Goal: Information Seeking & Learning: Compare options

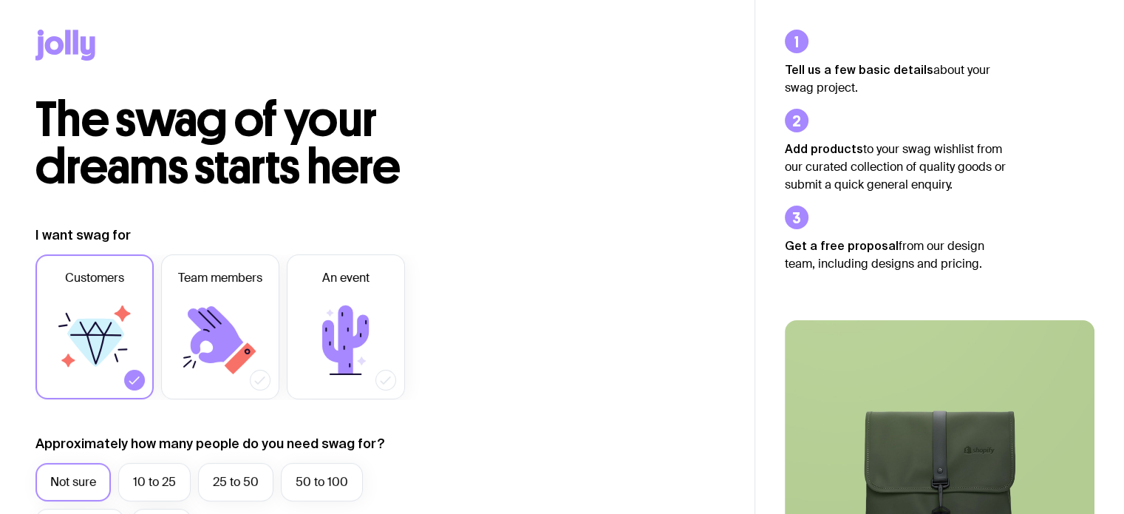
click at [61, 44] on icon at bounding box center [54, 45] width 19 height 18
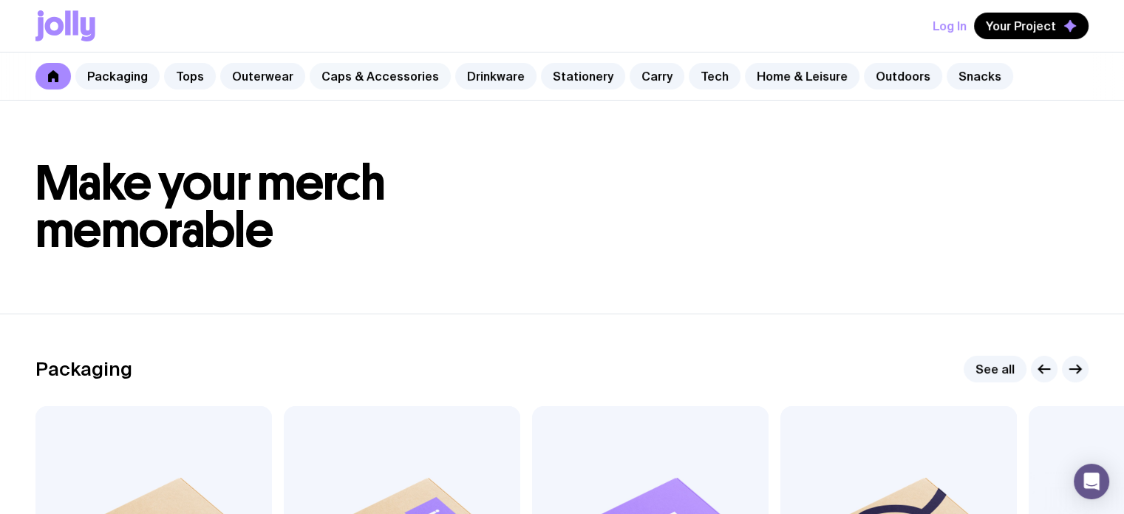
click at [385, 84] on link "Caps & Accessories" at bounding box center [380, 76] width 141 height 27
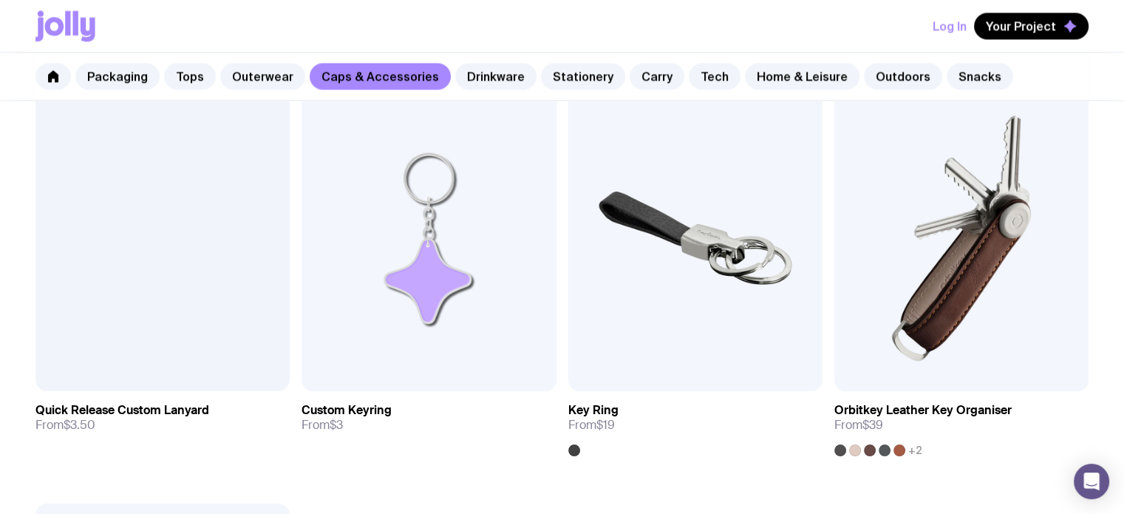
scroll to position [2365, 0]
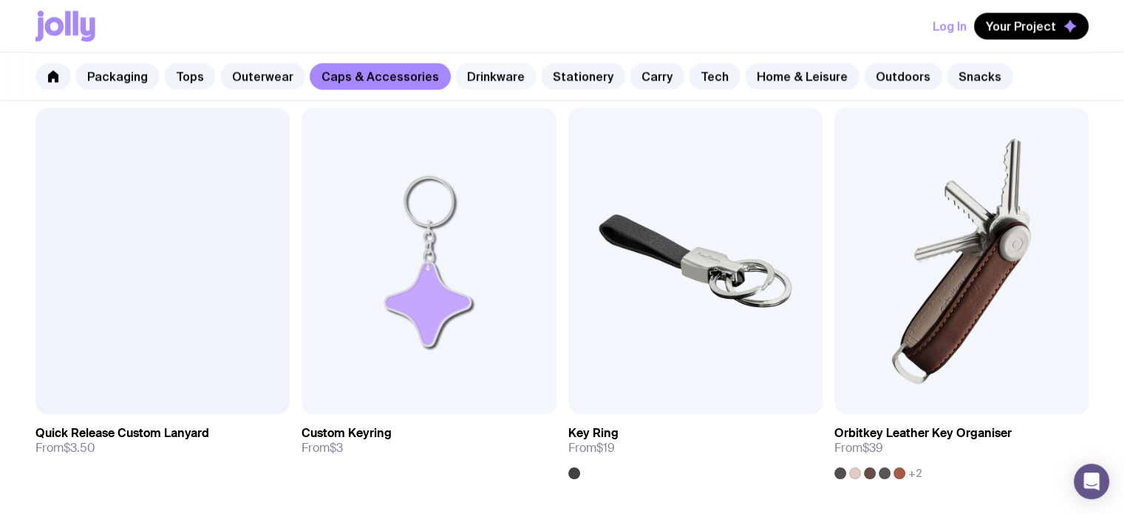
click at [457, 76] on link "Drinkware" at bounding box center [495, 76] width 81 height 27
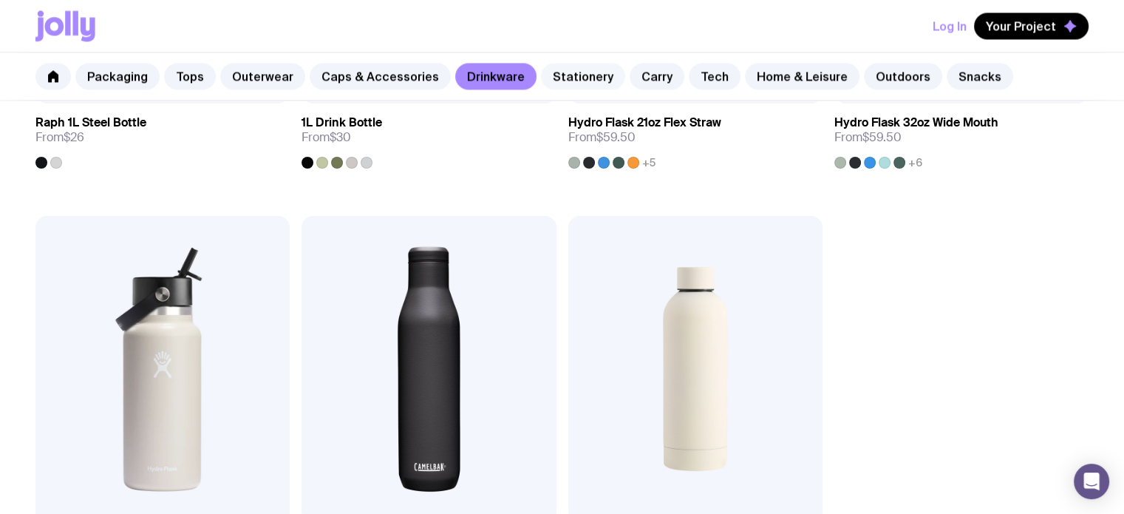
scroll to position [2210, 0]
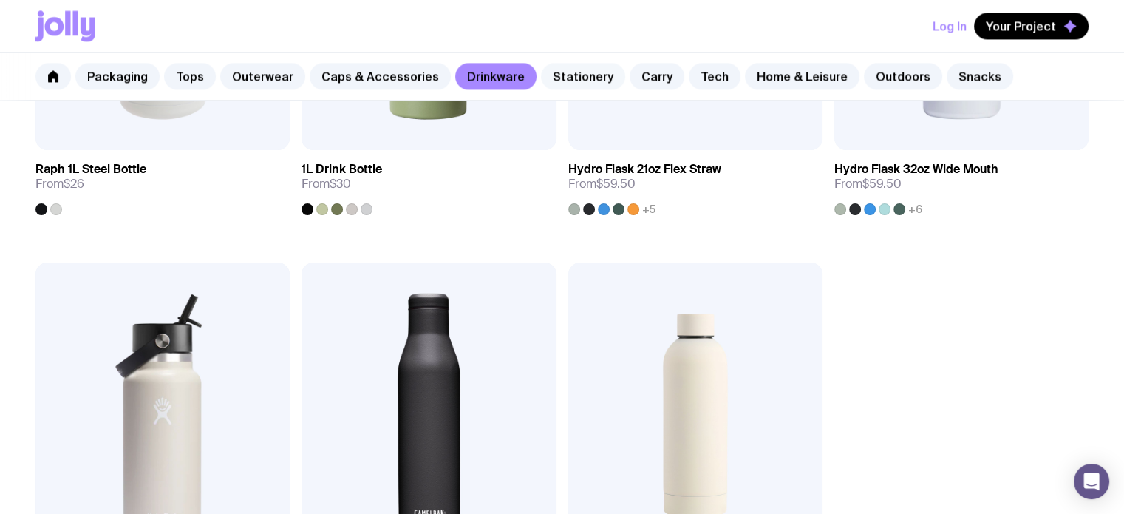
click at [565, 73] on link "Stationery" at bounding box center [583, 76] width 84 height 27
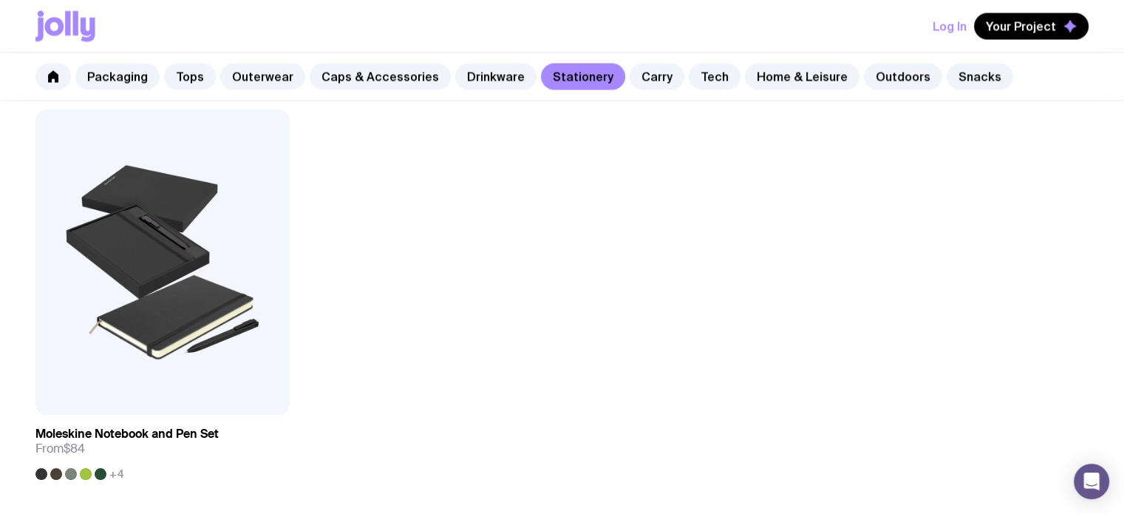
scroll to position [2808, 0]
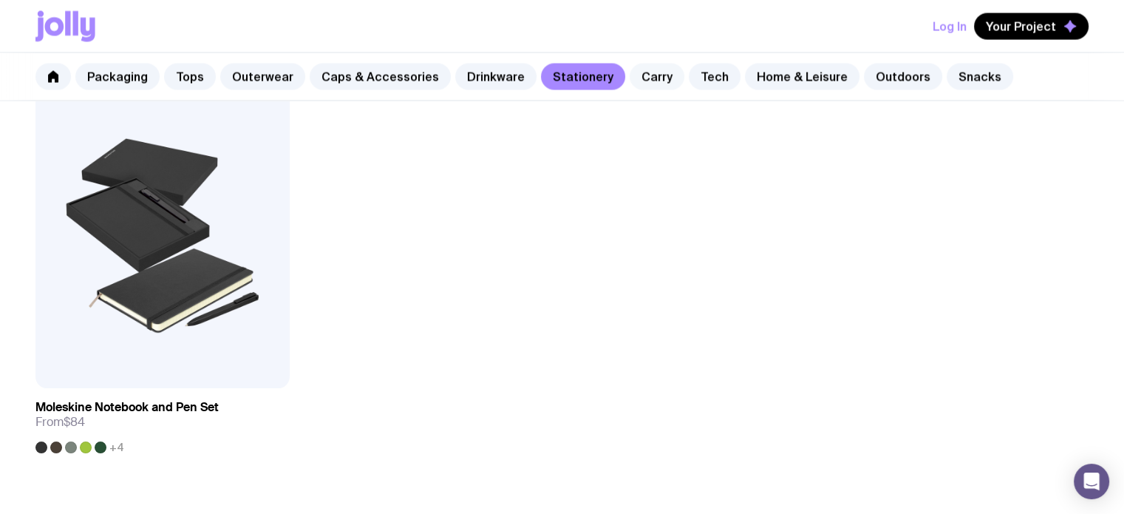
click at [644, 73] on link "Carry" at bounding box center [657, 76] width 55 height 27
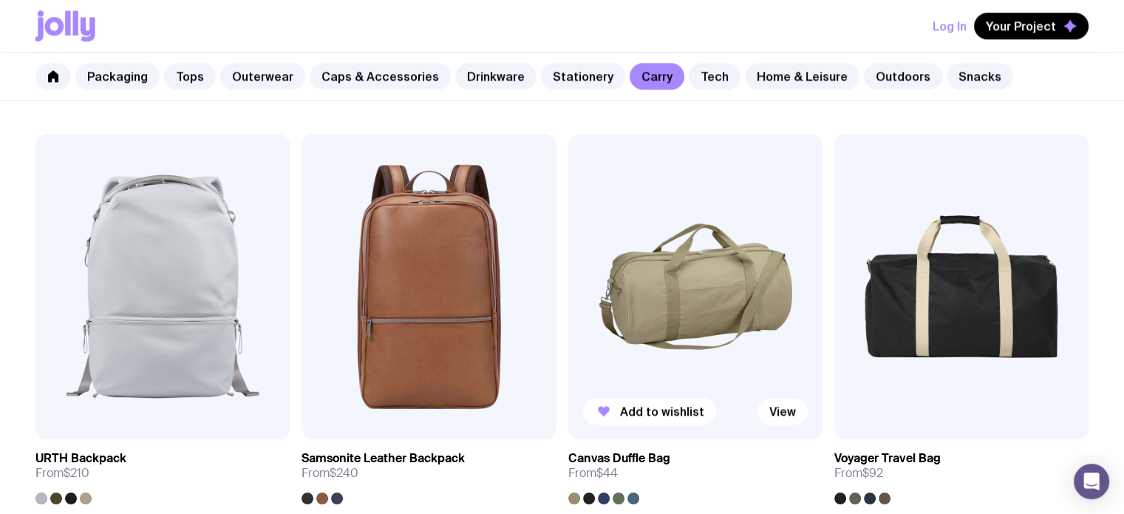
scroll to position [2217, 0]
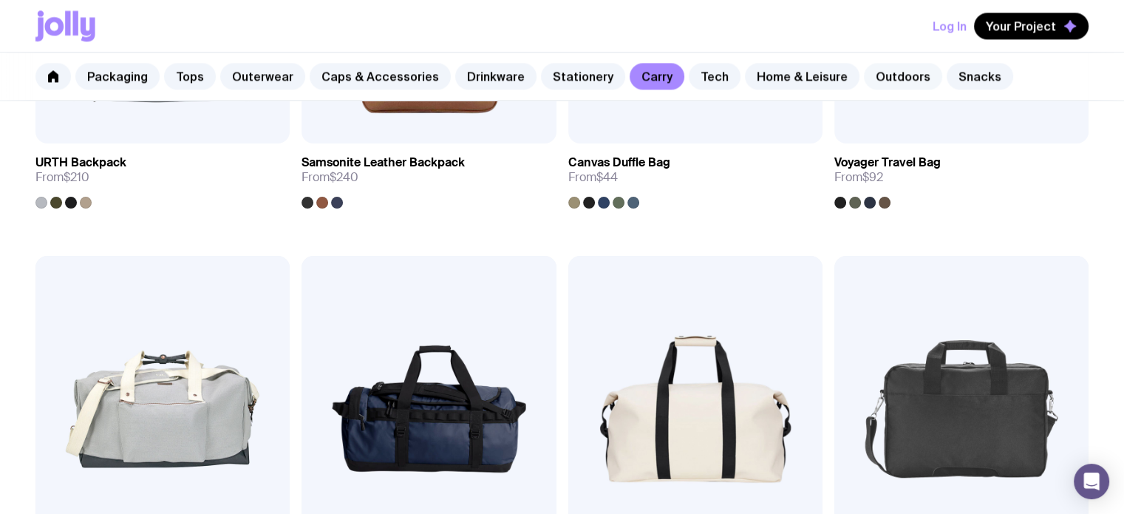
click at [881, 71] on link "Outdoors" at bounding box center [903, 76] width 78 height 27
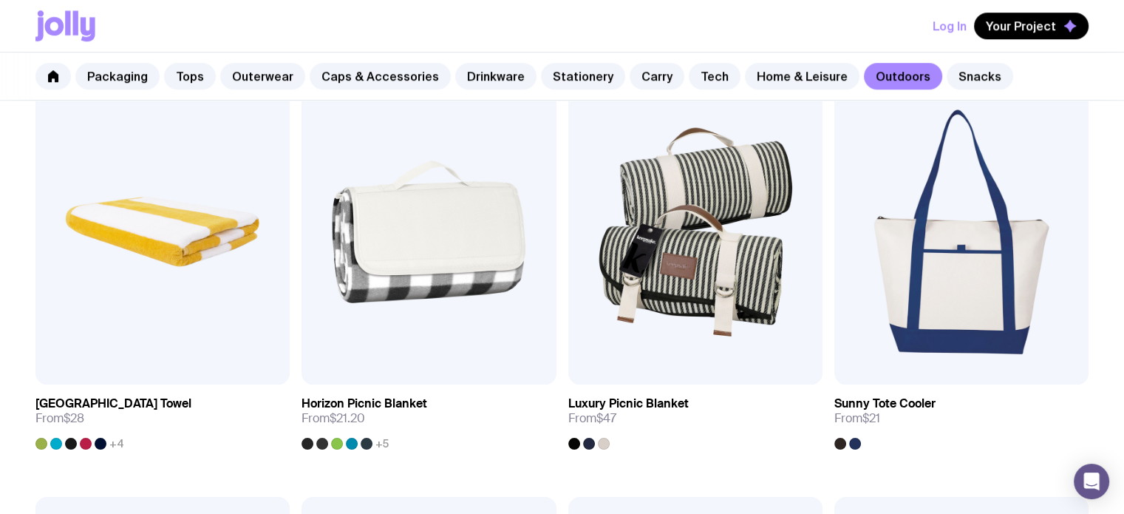
scroll to position [1109, 0]
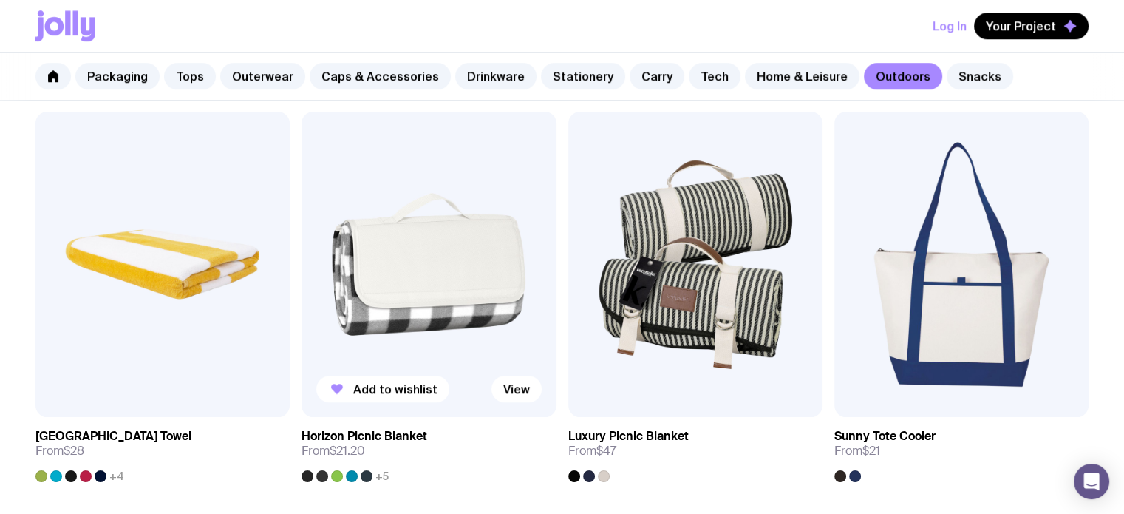
click at [346, 474] on div at bounding box center [352, 476] width 12 height 12
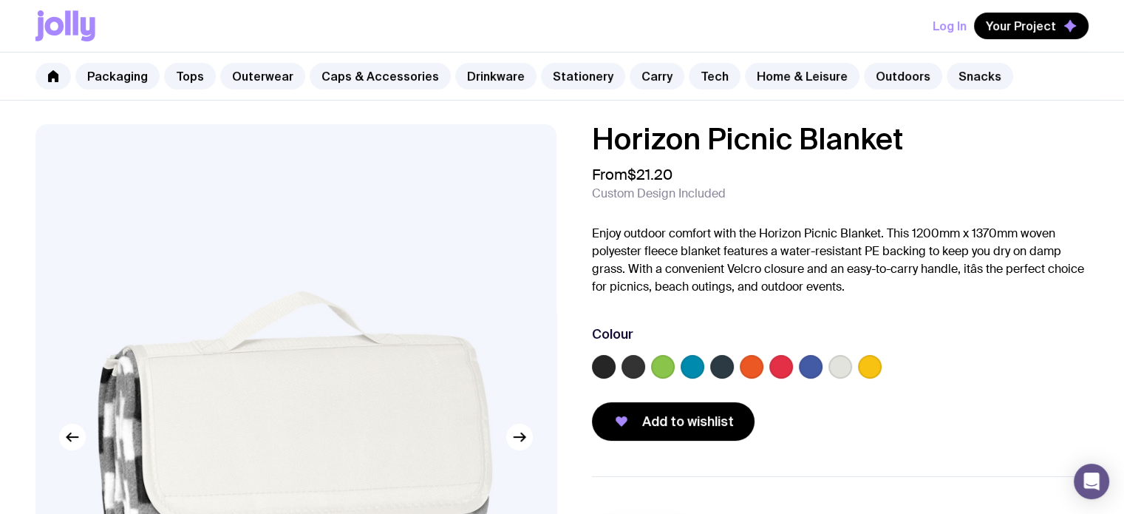
click at [653, 370] on label at bounding box center [663, 367] width 24 height 24
click at [0, 0] on input "radio" at bounding box center [0, 0] width 0 height 0
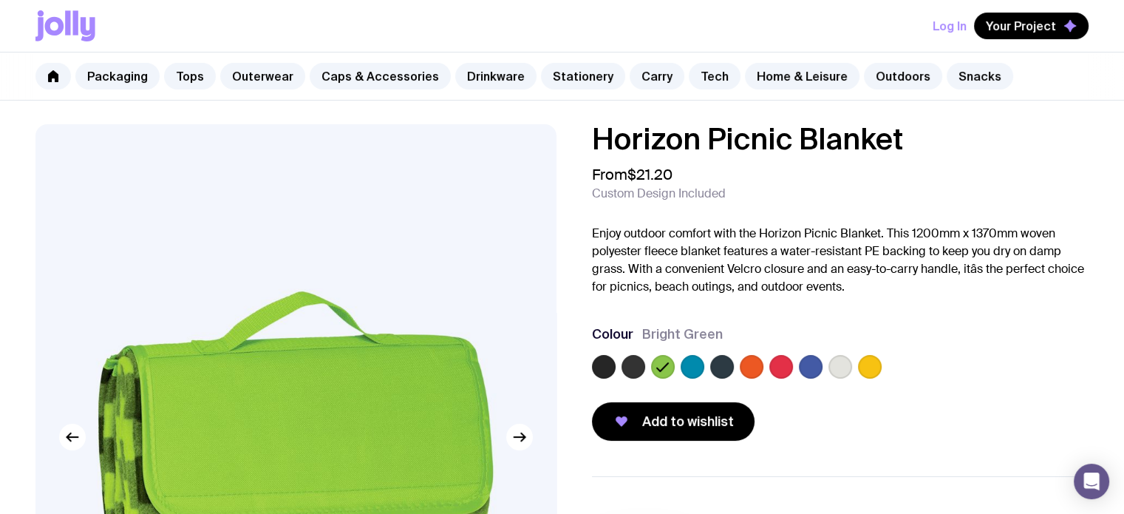
click at [630, 364] on label at bounding box center [634, 367] width 24 height 24
click at [0, 0] on input "radio" at bounding box center [0, 0] width 0 height 0
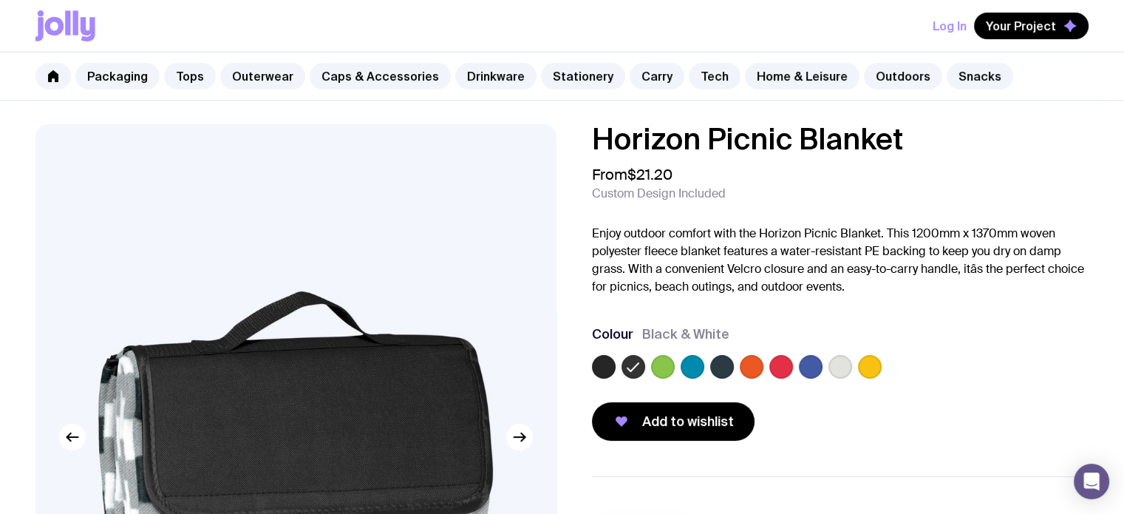
click at [724, 369] on label at bounding box center [722, 367] width 24 height 24
click at [0, 0] on input "radio" at bounding box center [0, 0] width 0 height 0
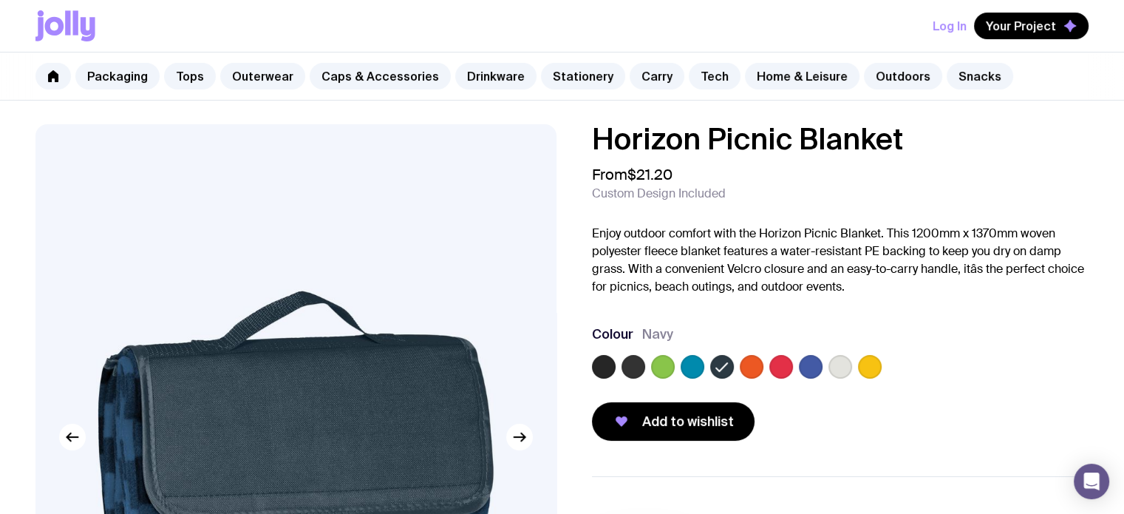
click at [678, 372] on div at bounding box center [840, 370] width 497 height 30
click at [657, 366] on label at bounding box center [663, 367] width 24 height 24
click at [0, 0] on input "radio" at bounding box center [0, 0] width 0 height 0
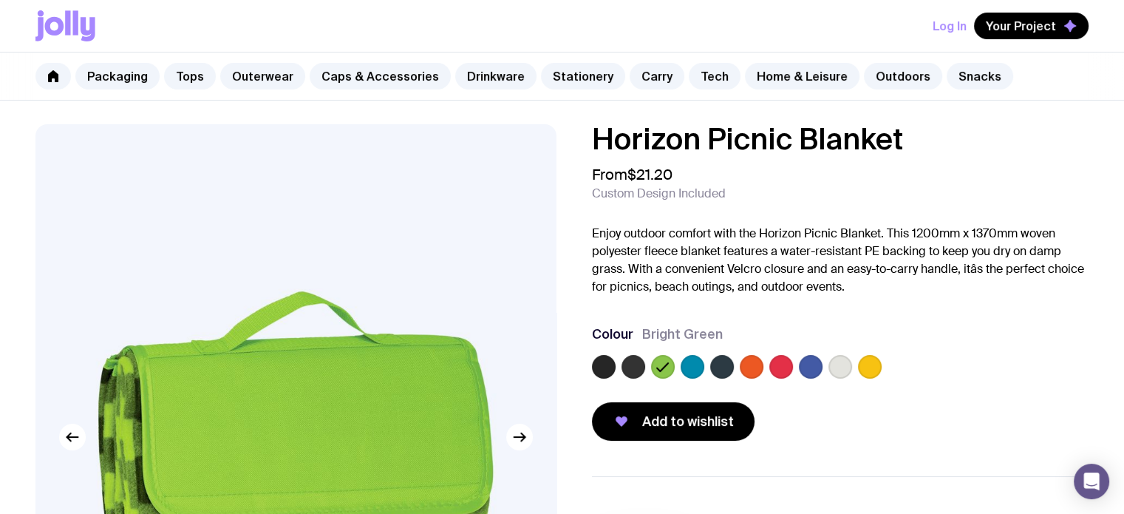
click at [651, 363] on div at bounding box center [663, 367] width 24 height 24
click at [624, 366] on label at bounding box center [634, 367] width 24 height 24
click at [0, 0] on input "radio" at bounding box center [0, 0] width 0 height 0
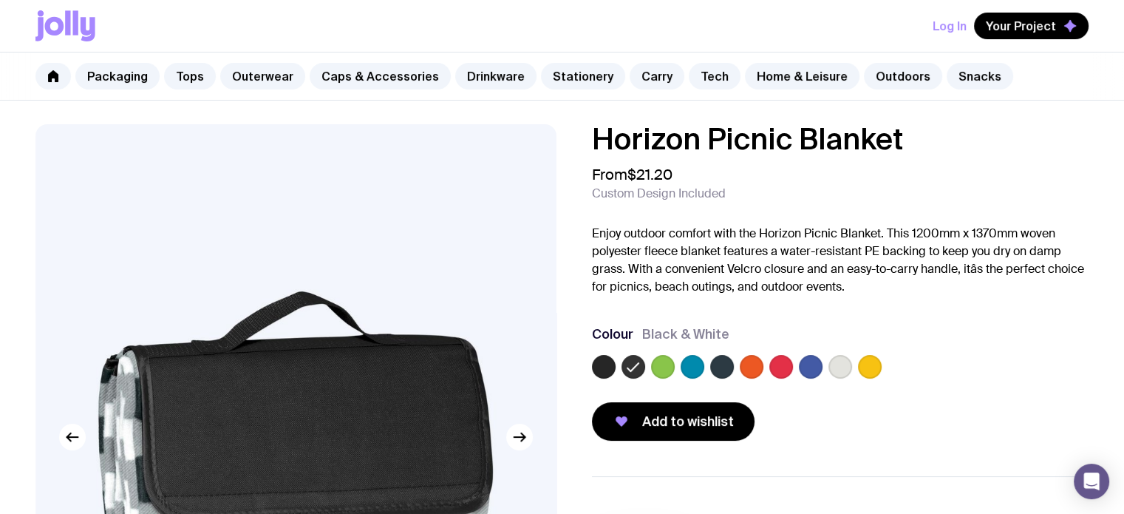
click at [603, 366] on label at bounding box center [604, 367] width 24 height 24
click at [0, 0] on input "radio" at bounding box center [0, 0] width 0 height 0
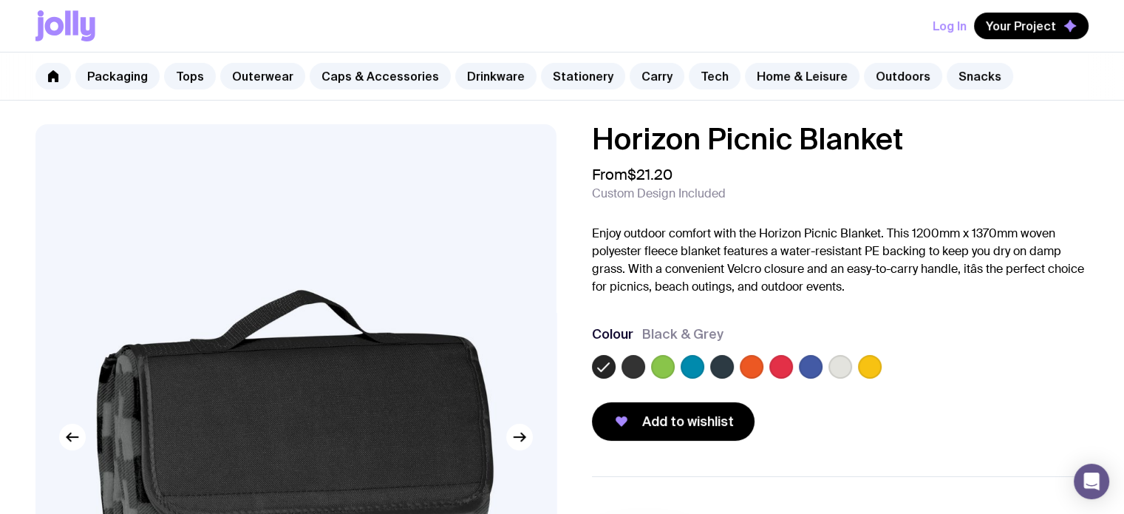
click at [653, 369] on label at bounding box center [663, 367] width 24 height 24
click at [0, 0] on input "radio" at bounding box center [0, 0] width 0 height 0
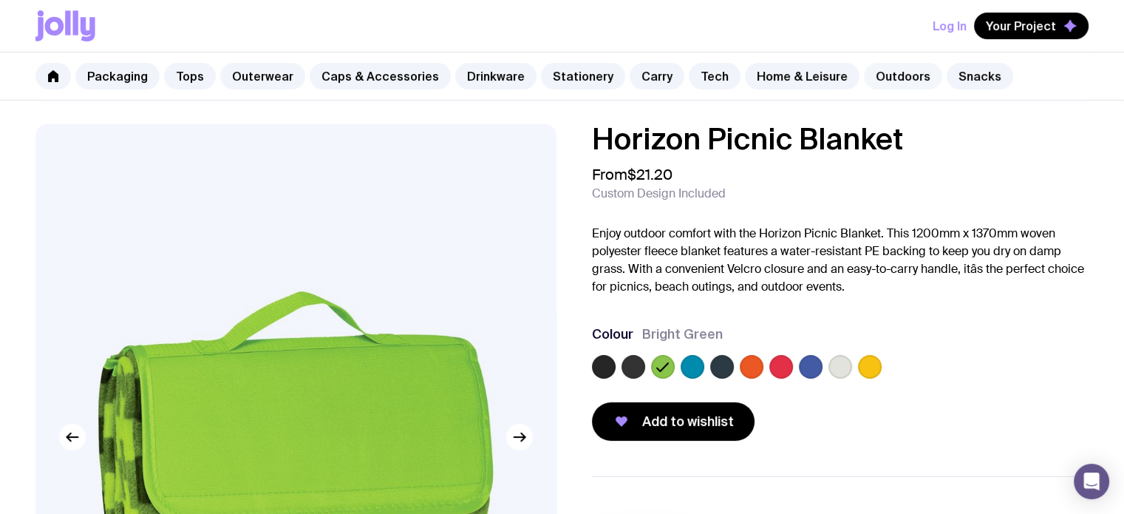
click at [875, 77] on link "Outdoors" at bounding box center [903, 76] width 78 height 27
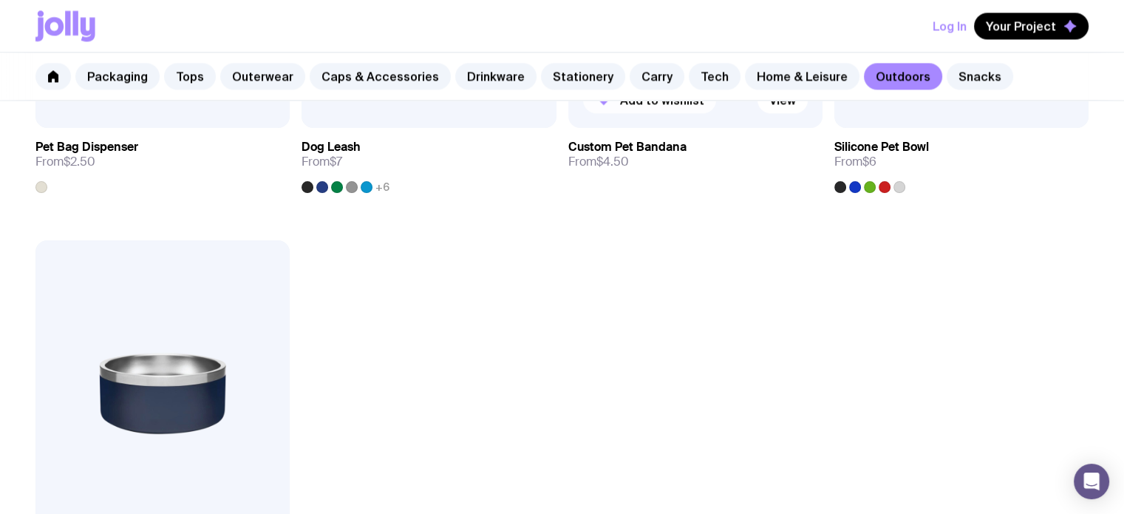
scroll to position [2291, 0]
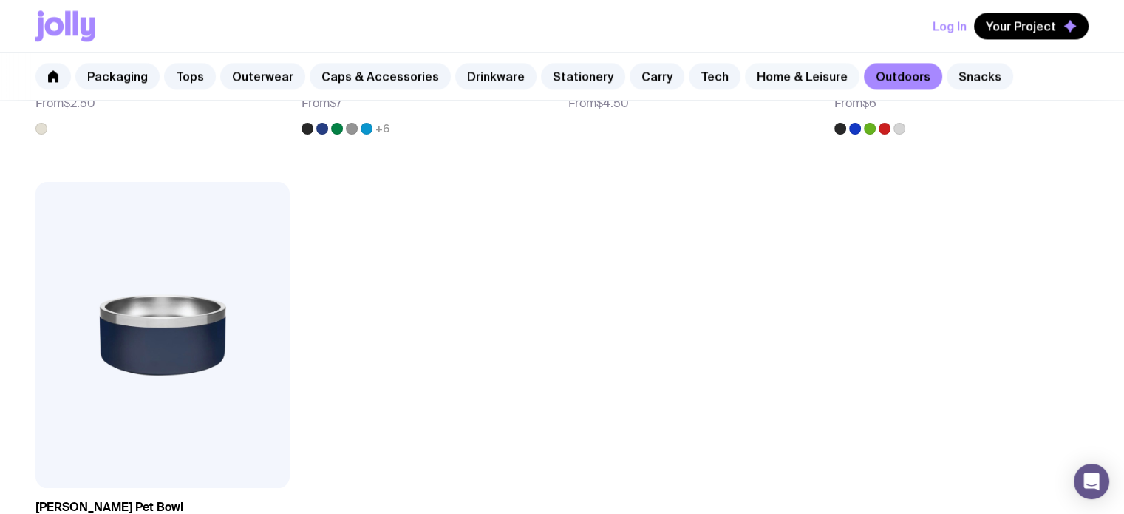
click at [776, 82] on link "Home & Leisure" at bounding box center [802, 76] width 115 height 27
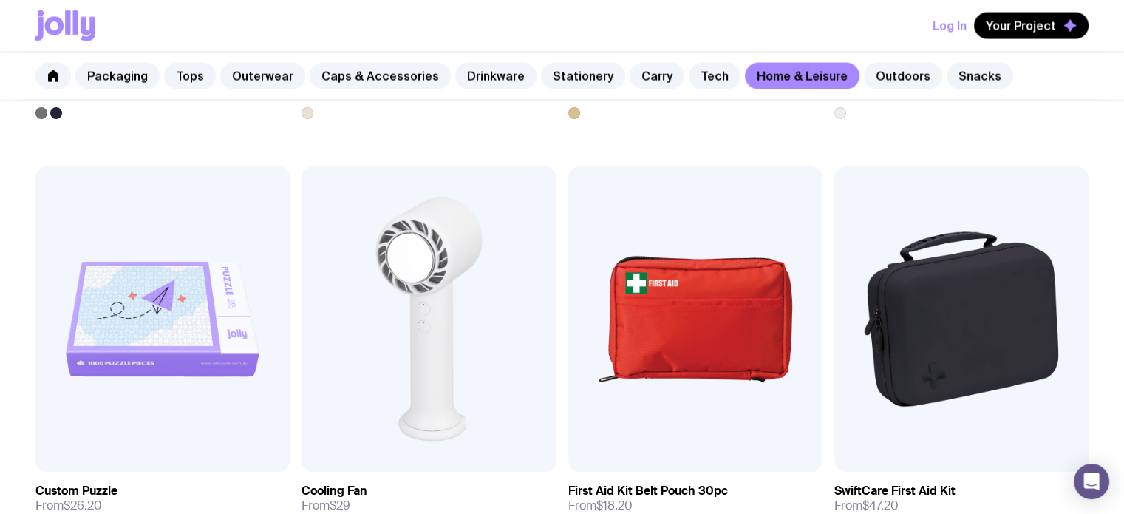
scroll to position [3137, 0]
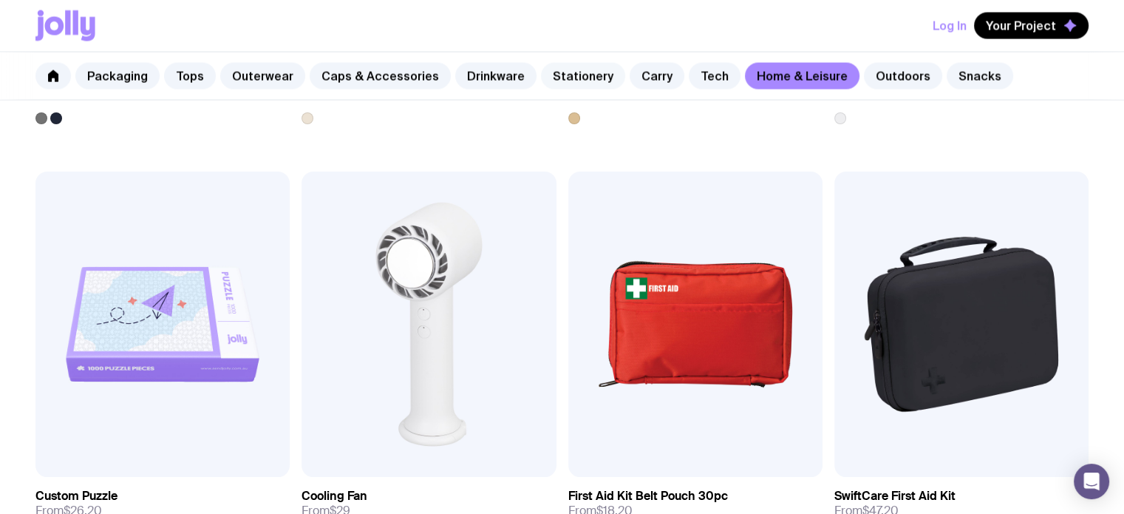
click at [584, 72] on link "Stationery" at bounding box center [583, 76] width 84 height 27
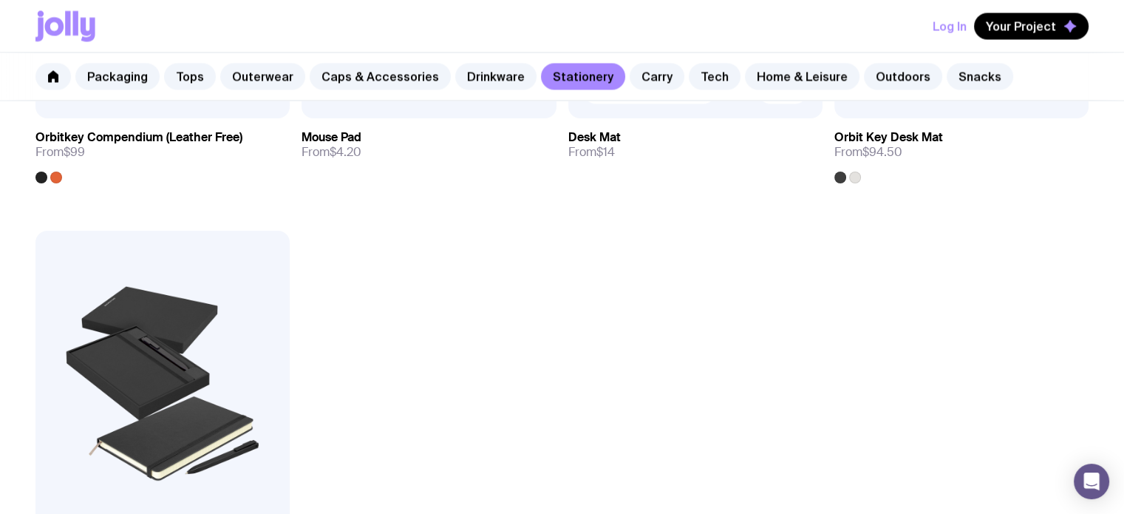
scroll to position [2734, 0]
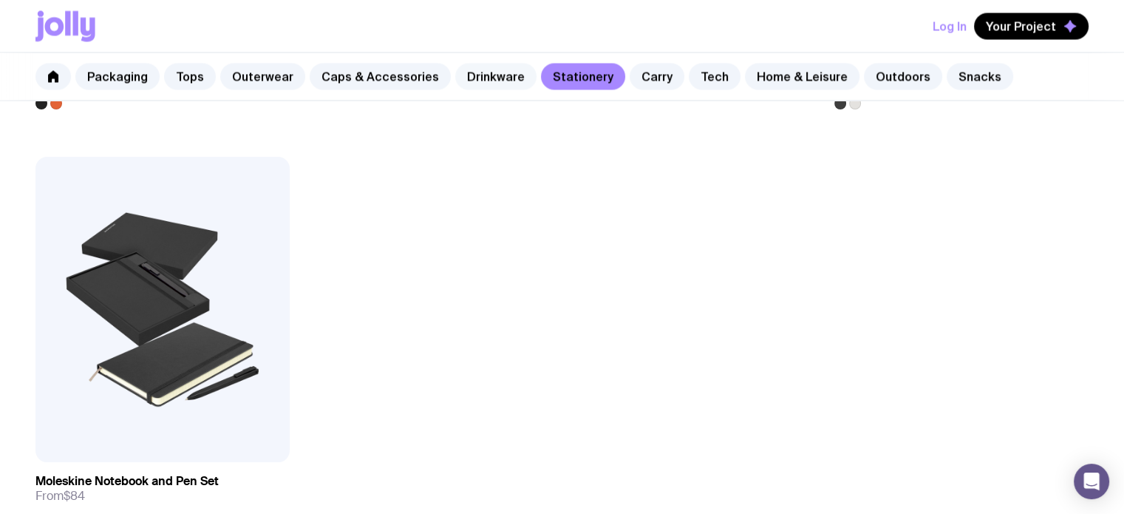
click at [461, 76] on link "Drinkware" at bounding box center [495, 76] width 81 height 27
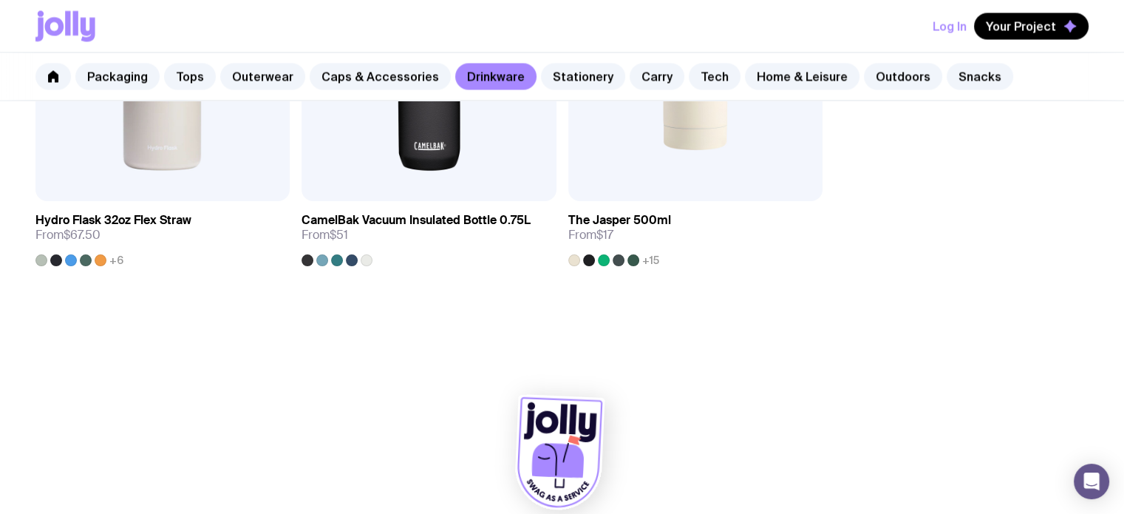
scroll to position [2580, 0]
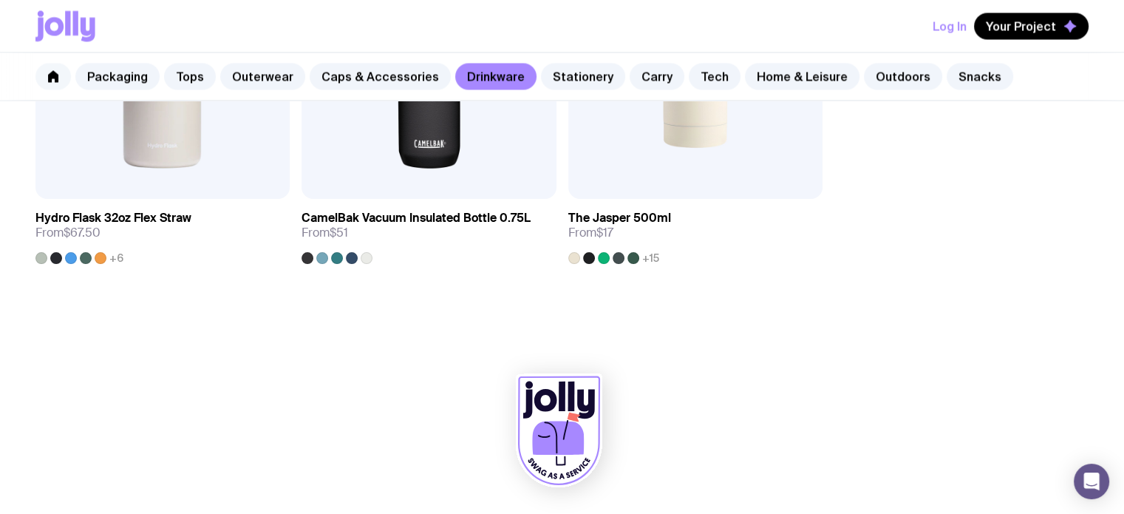
click at [53, 73] on icon at bounding box center [53, 76] width 10 height 12
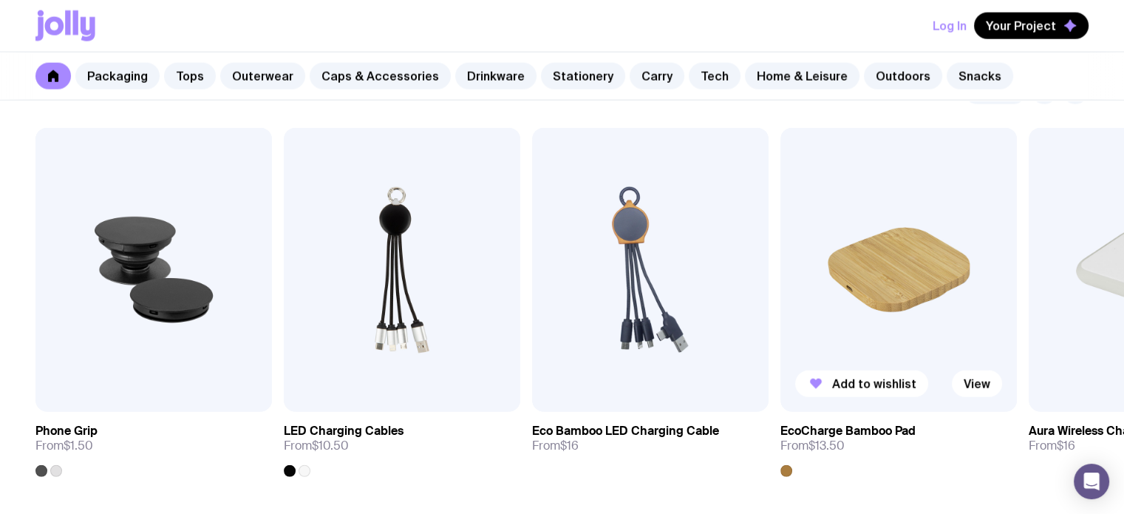
scroll to position [3621, 0]
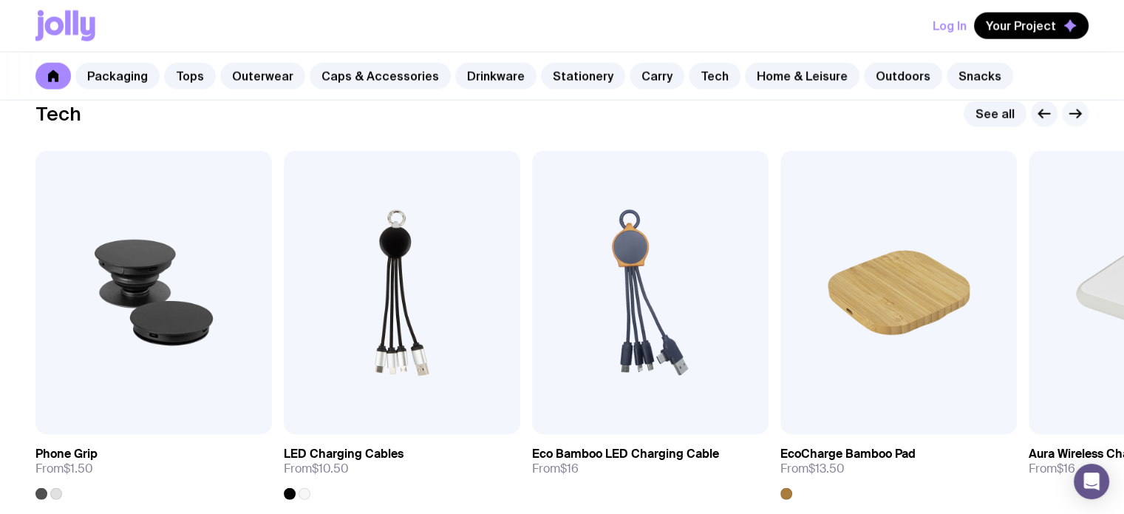
click at [1072, 110] on icon "button" at bounding box center [1075, 114] width 18 height 18
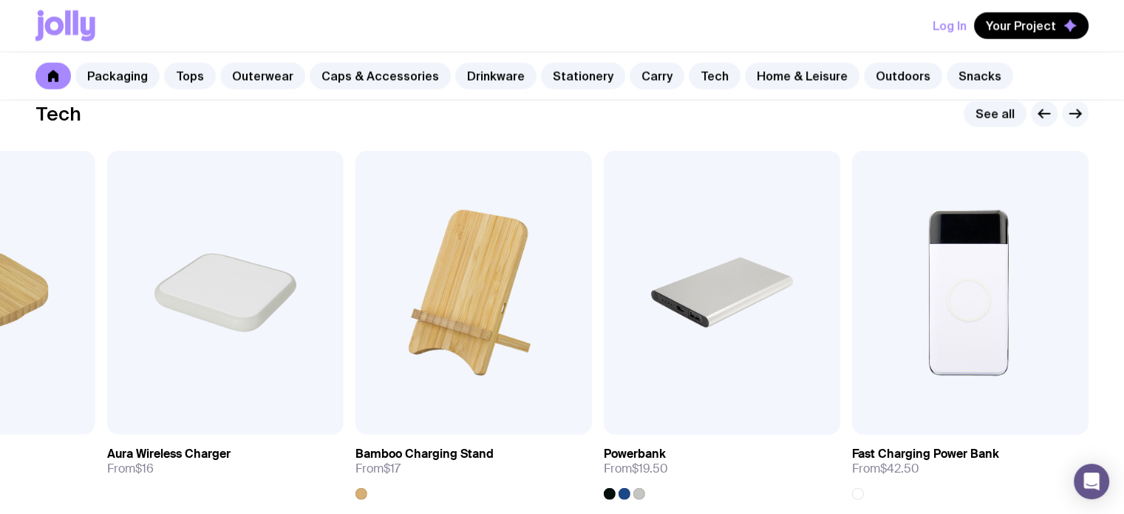
click at [1070, 109] on icon "button" at bounding box center [1075, 114] width 18 height 18
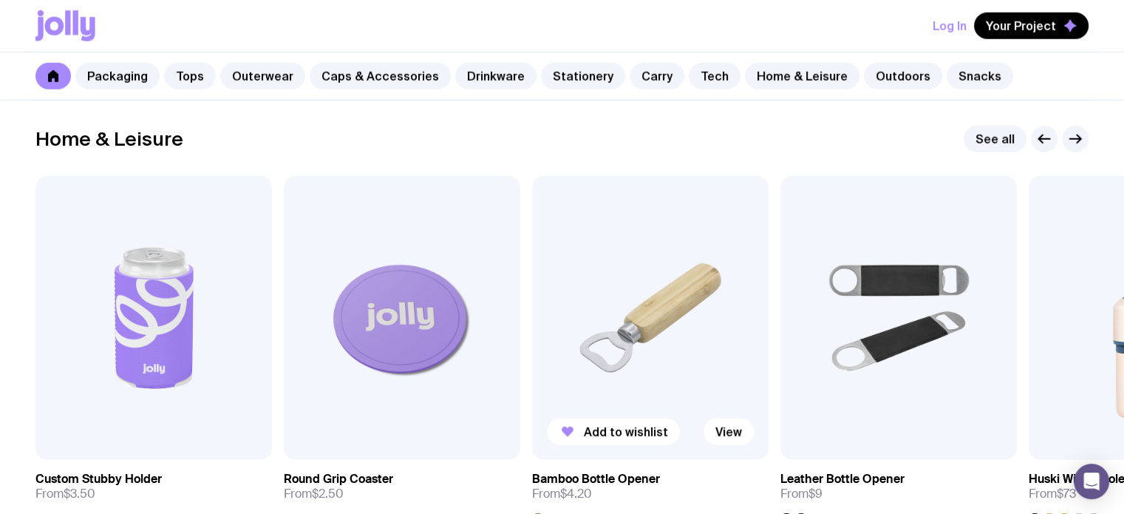
scroll to position [4065, 0]
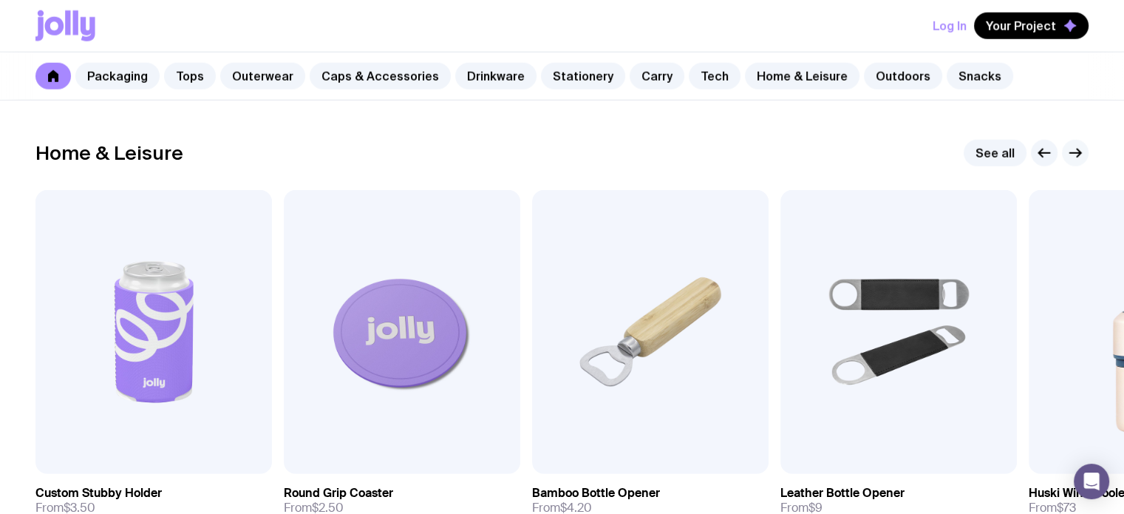
click at [1069, 148] on icon "button" at bounding box center [1075, 153] width 18 height 18
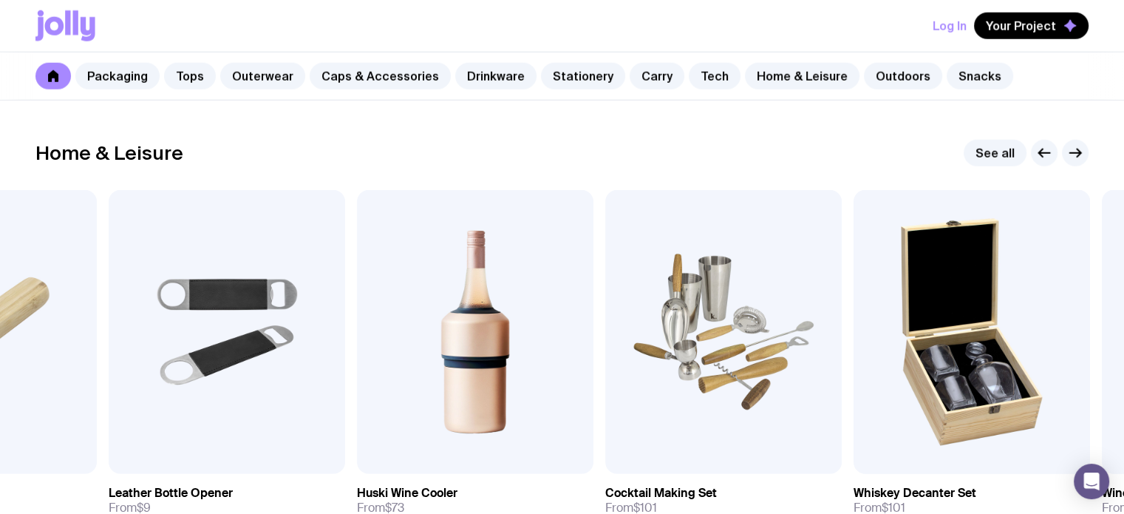
drag, startPoint x: 1069, startPoint y: 148, endPoint x: 1061, endPoint y: 149, distance: 8.3
click at [1061, 149] on div at bounding box center [1060, 153] width 58 height 27
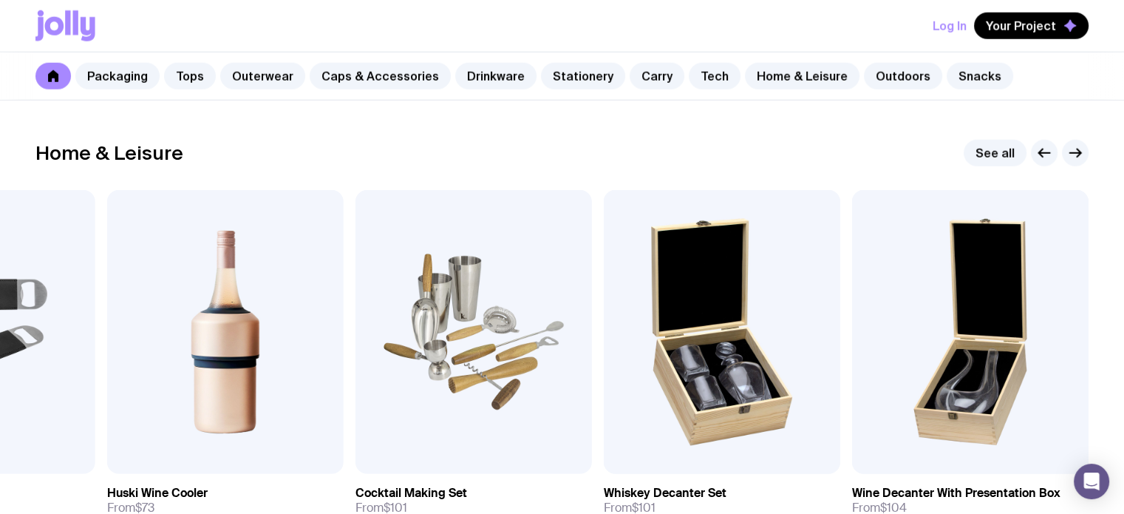
click at [1061, 149] on div at bounding box center [1060, 153] width 58 height 27
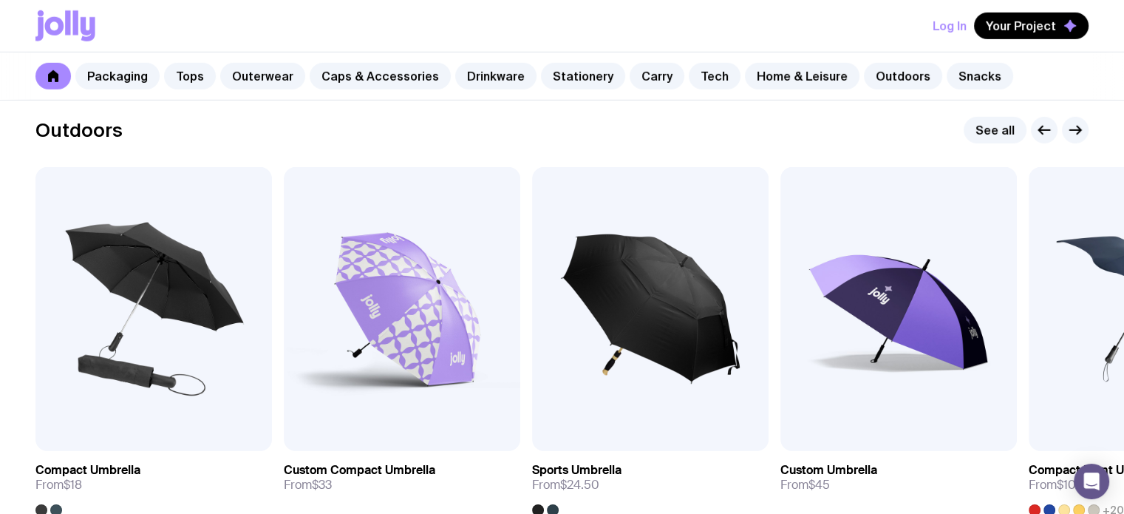
scroll to position [4582, 0]
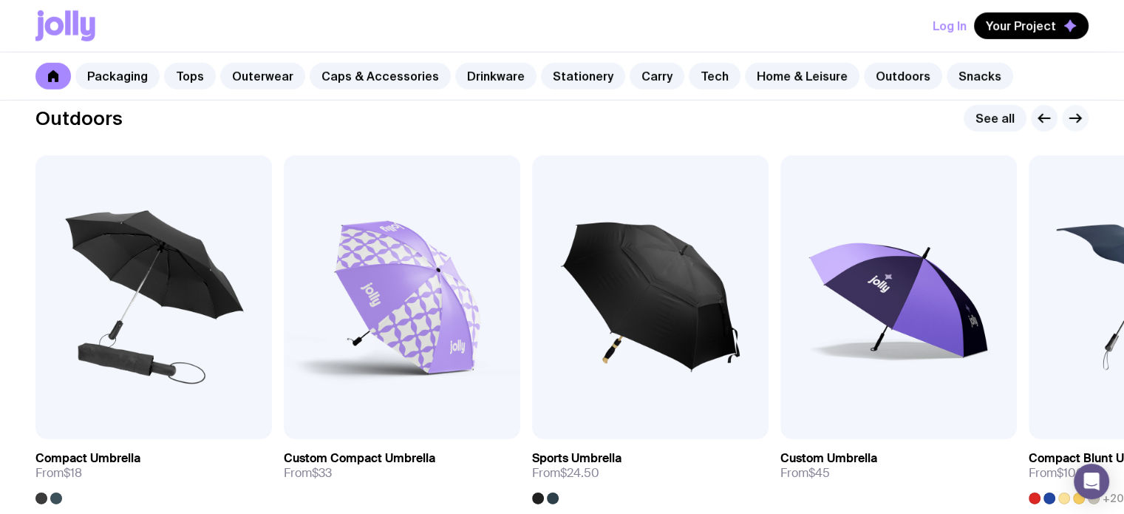
click at [1070, 118] on icon "button" at bounding box center [1075, 118] width 11 height 0
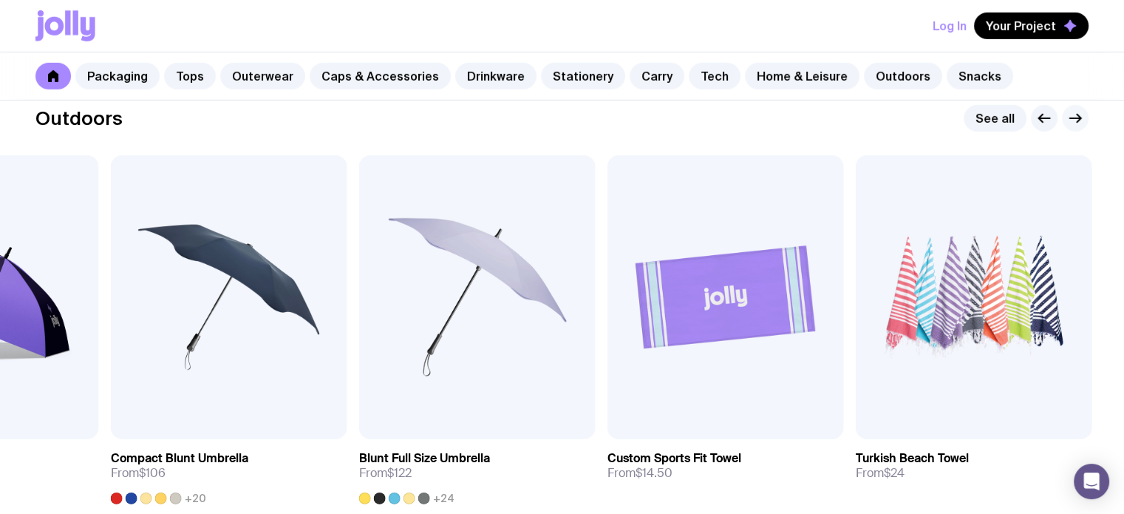
click at [1070, 118] on icon "button" at bounding box center [1075, 118] width 11 height 0
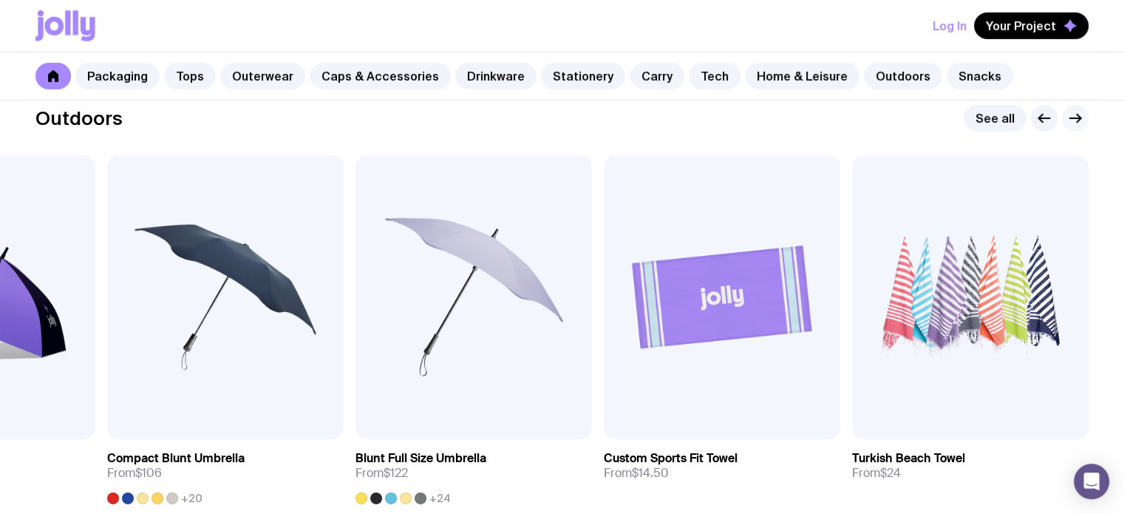
click at [1070, 118] on icon "button" at bounding box center [1075, 118] width 11 height 0
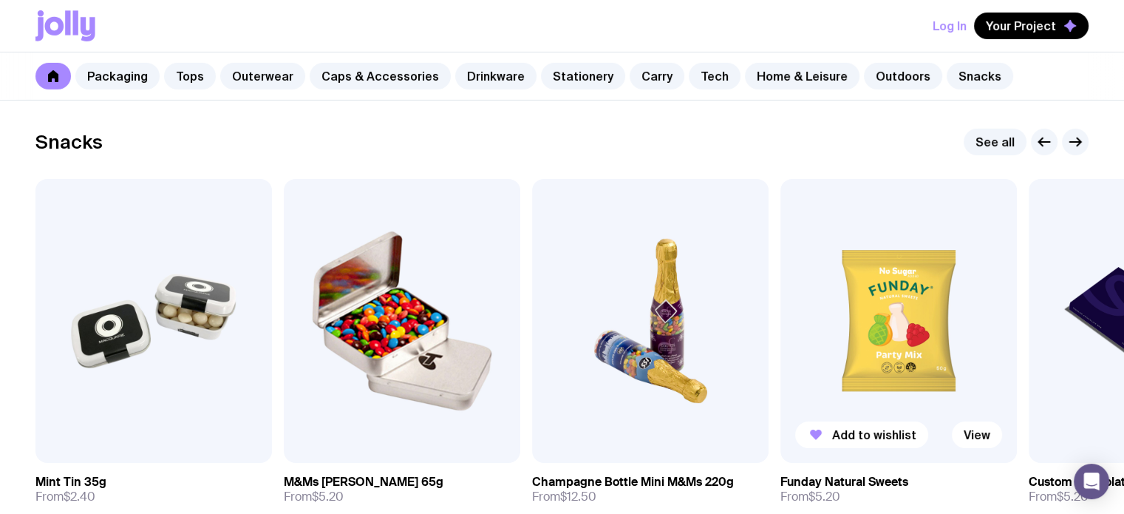
scroll to position [5025, 0]
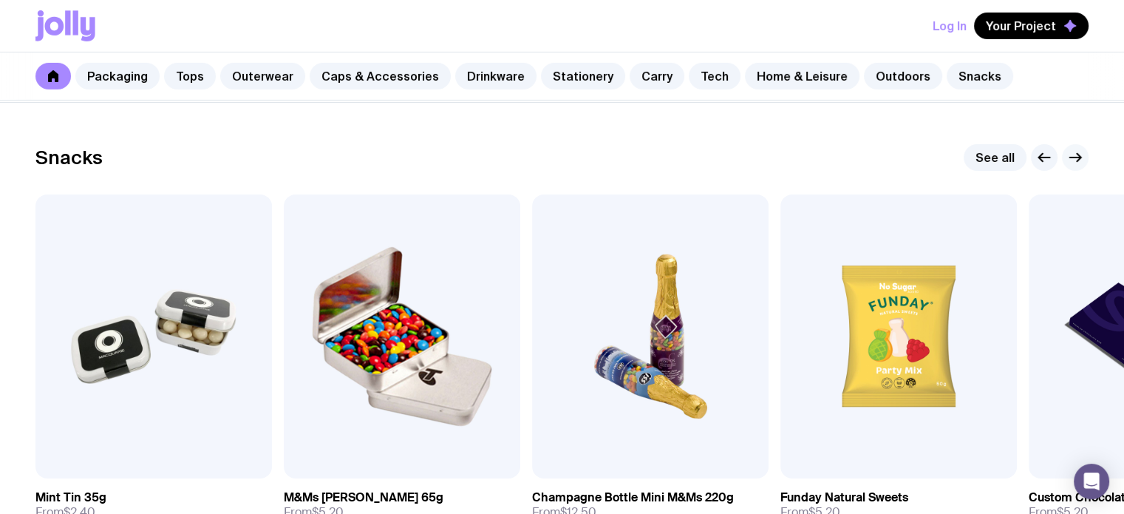
click at [1080, 151] on icon "button" at bounding box center [1075, 158] width 18 height 18
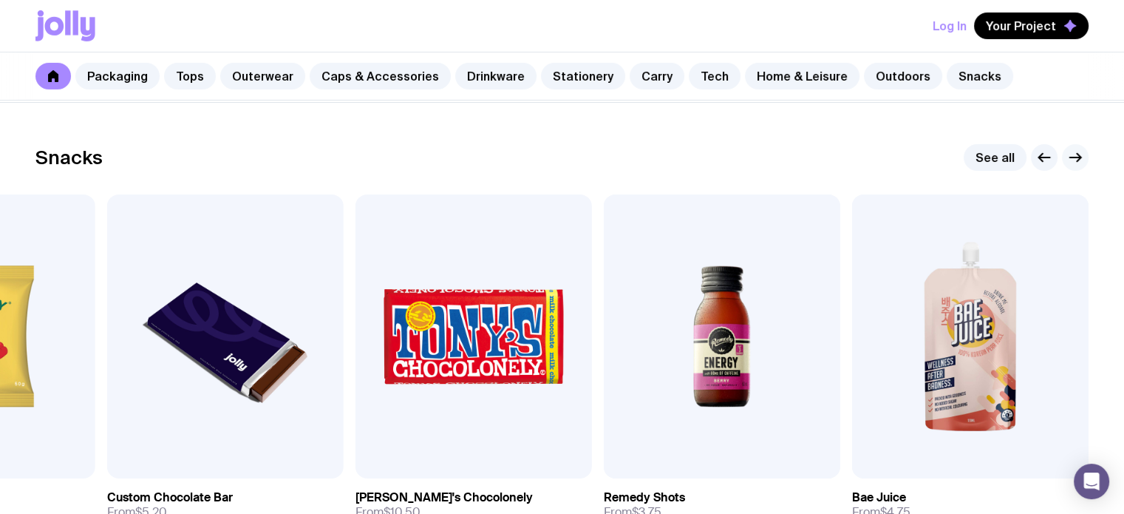
click at [1080, 151] on icon "button" at bounding box center [1075, 158] width 18 height 18
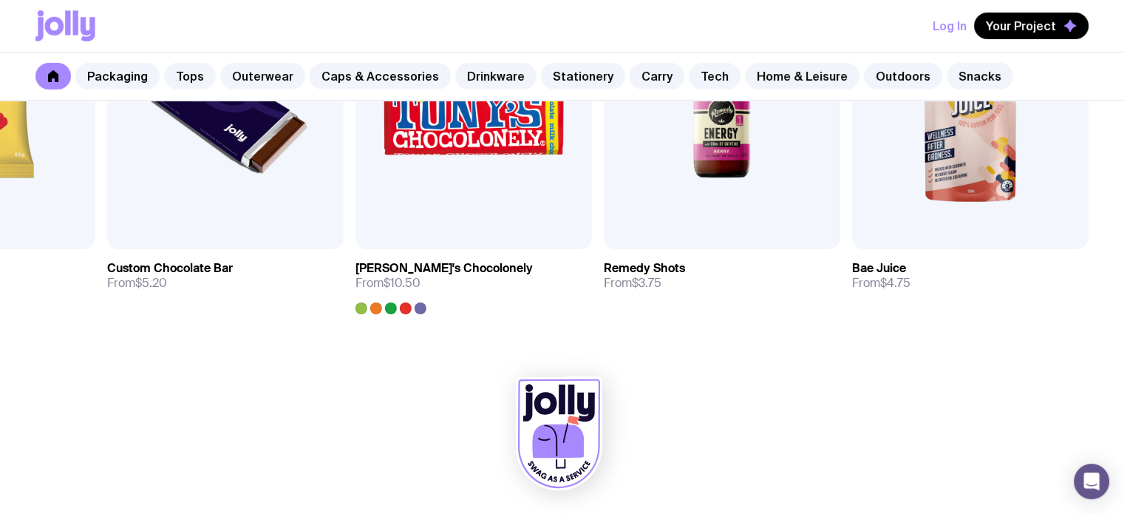
scroll to position [5257, 0]
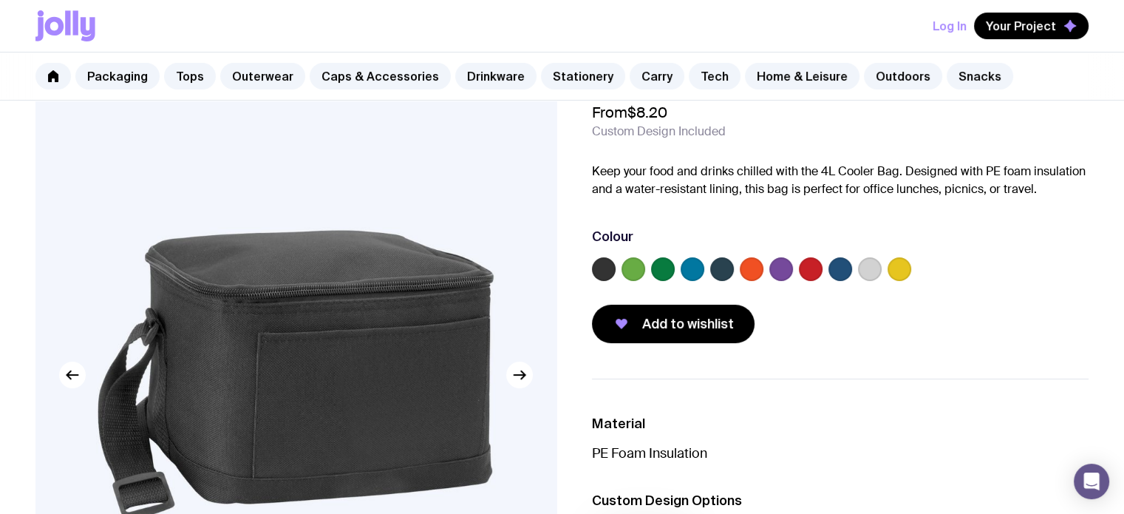
scroll to position [148, 0]
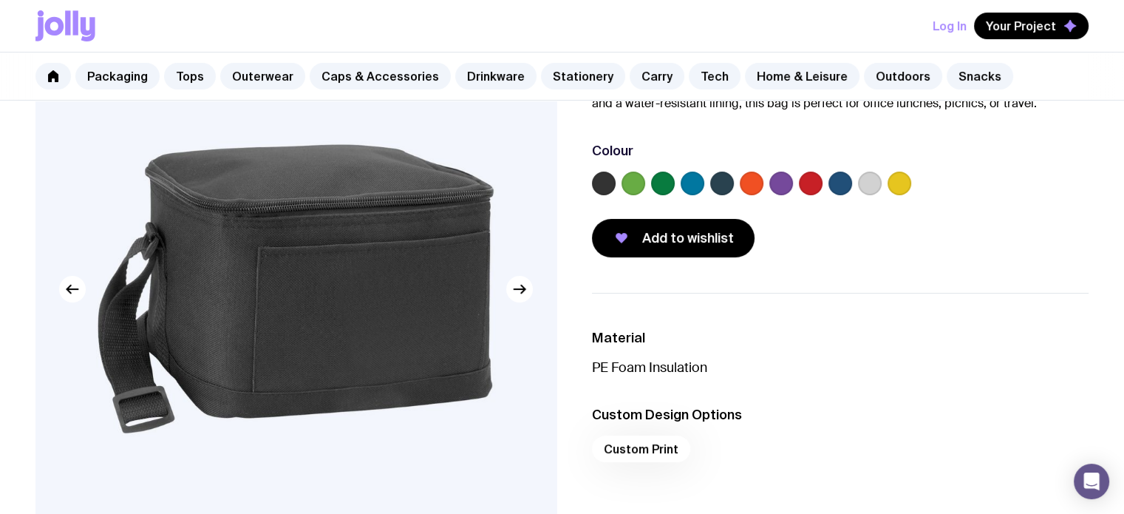
click at [659, 181] on label at bounding box center [663, 183] width 24 height 24
click at [0, 0] on input "radio" at bounding box center [0, 0] width 0 height 0
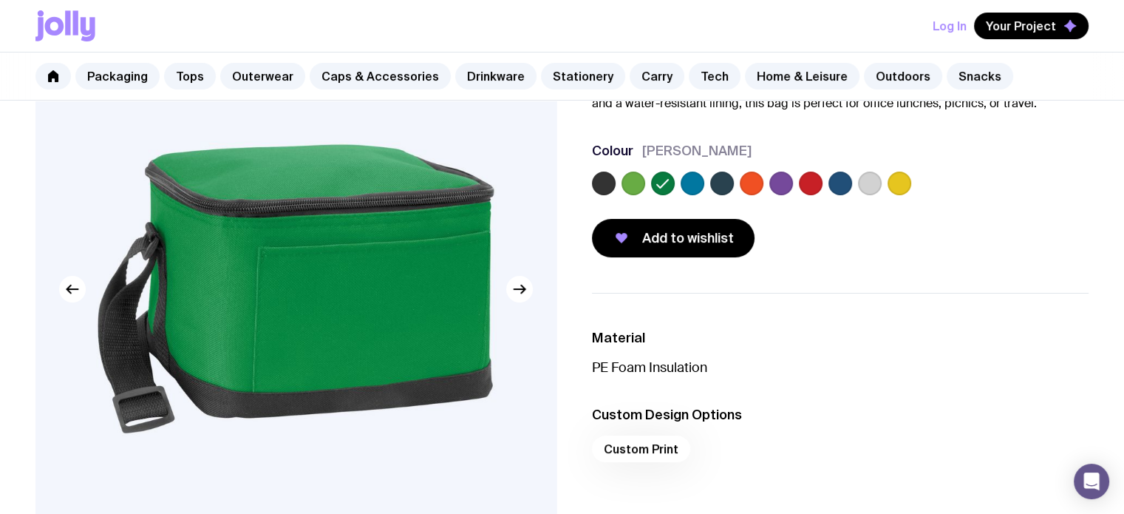
click at [638, 183] on label at bounding box center [634, 183] width 24 height 24
click at [0, 0] on input "radio" at bounding box center [0, 0] width 0 height 0
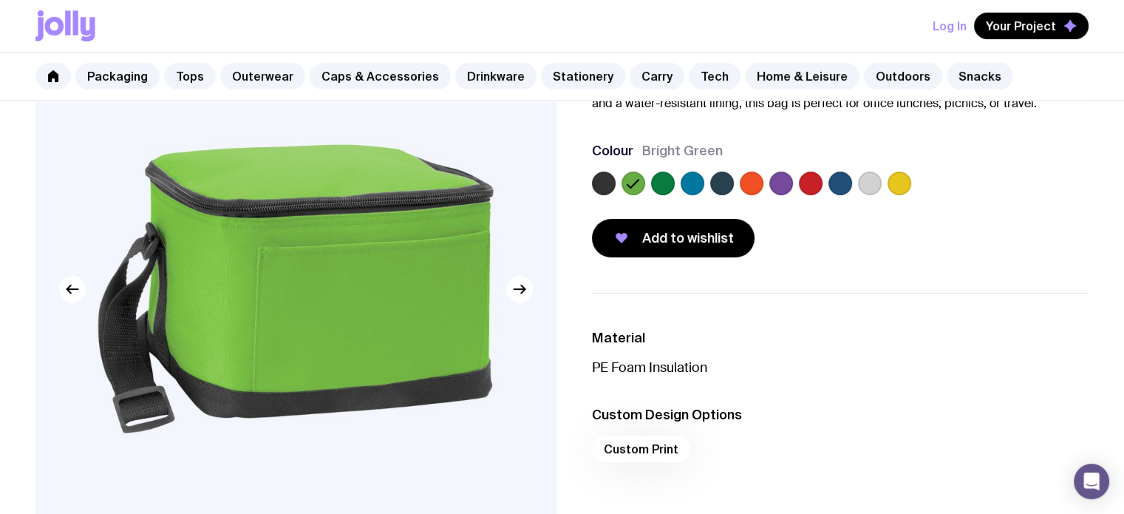
click at [665, 183] on label at bounding box center [663, 183] width 24 height 24
click at [0, 0] on input "radio" at bounding box center [0, 0] width 0 height 0
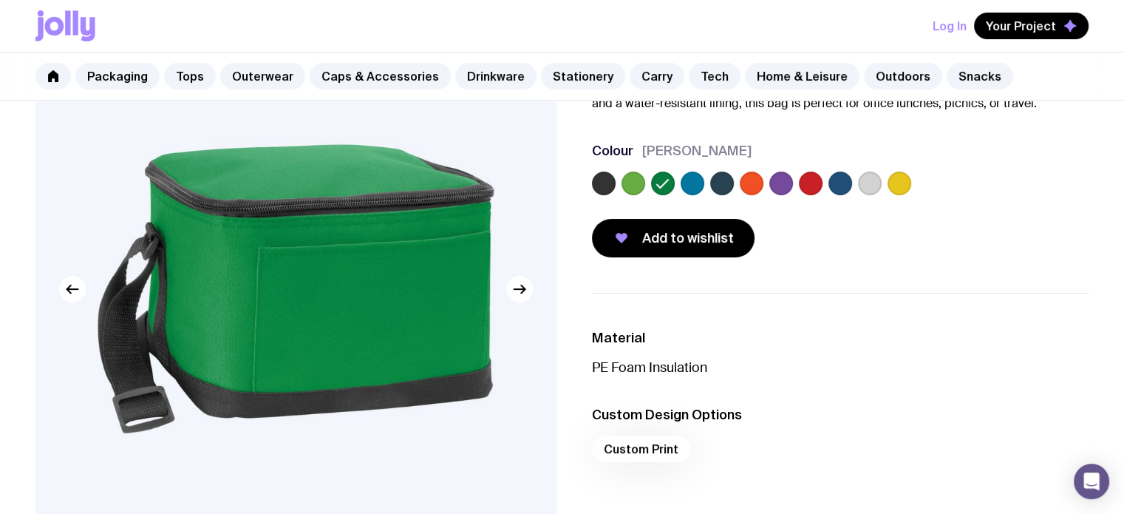
click at [832, 184] on label at bounding box center [840, 183] width 24 height 24
click at [0, 0] on input "radio" at bounding box center [0, 0] width 0 height 0
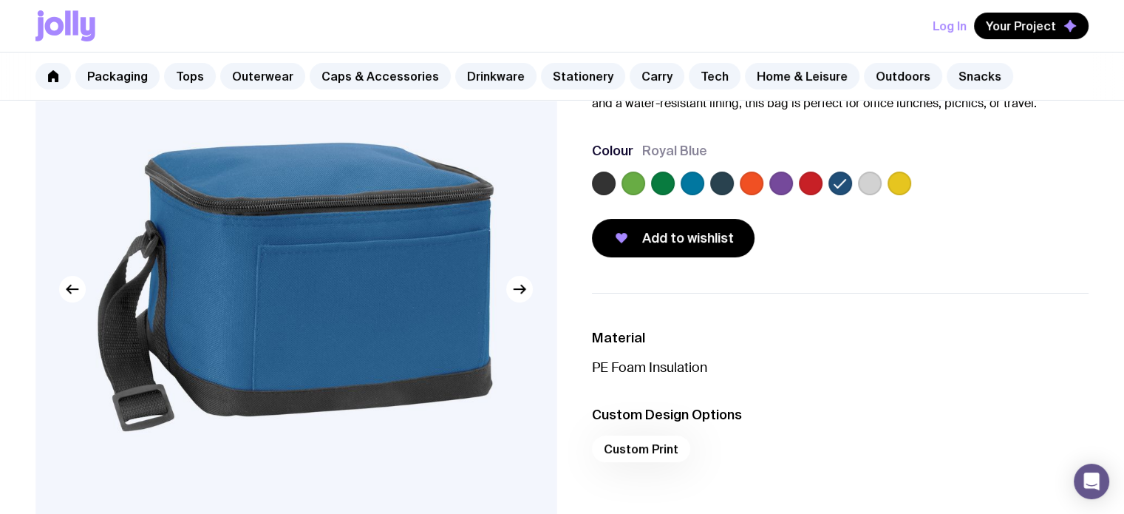
click at [712, 185] on label at bounding box center [722, 183] width 24 height 24
click at [0, 0] on input "radio" at bounding box center [0, 0] width 0 height 0
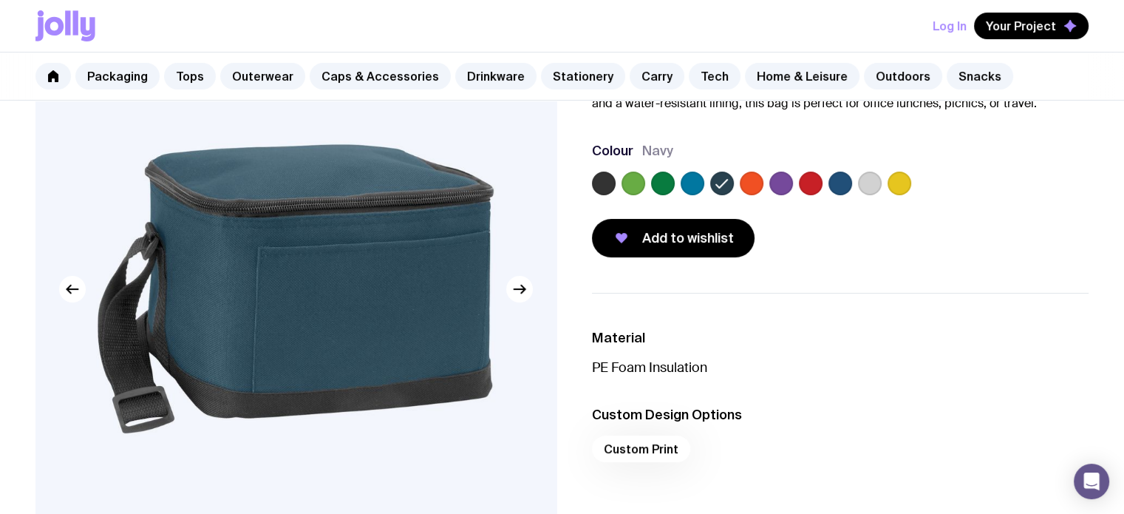
click at [689, 185] on label at bounding box center [693, 183] width 24 height 24
click at [0, 0] on input "radio" at bounding box center [0, 0] width 0 height 0
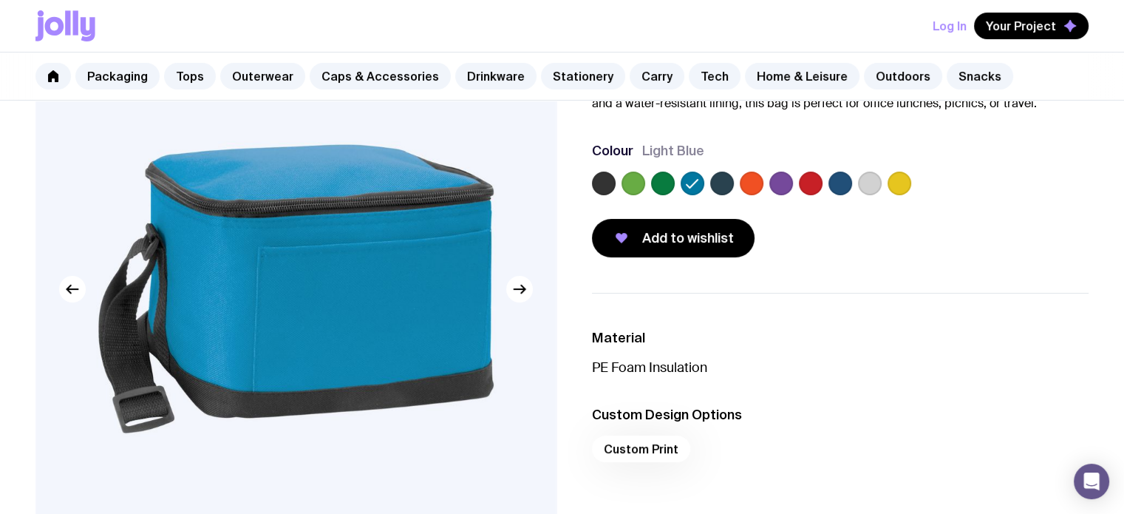
click at [873, 185] on label at bounding box center [870, 183] width 24 height 24
click at [0, 0] on input "radio" at bounding box center [0, 0] width 0 height 0
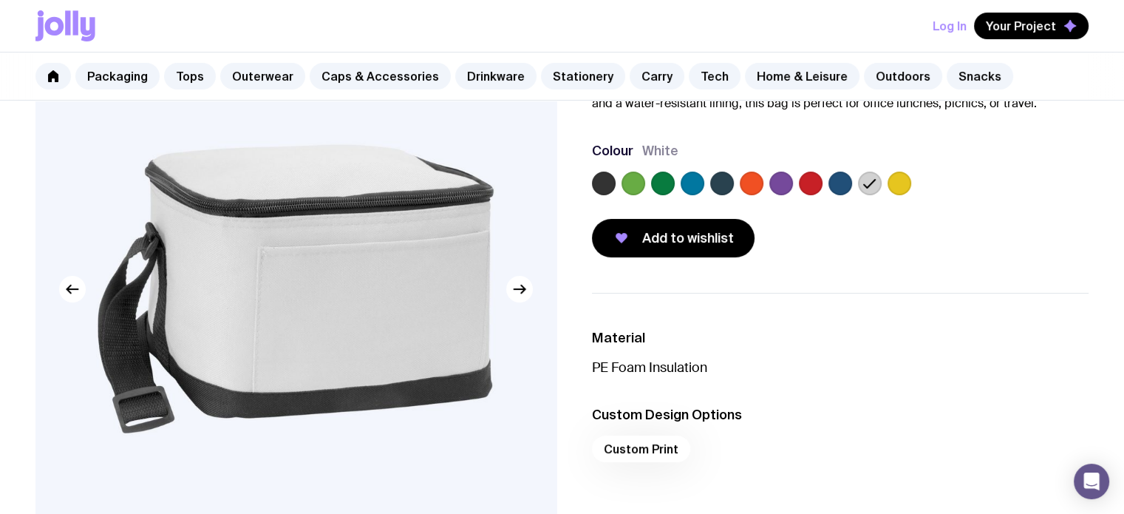
click at [893, 185] on label at bounding box center [900, 183] width 24 height 24
click at [0, 0] on input "radio" at bounding box center [0, 0] width 0 height 0
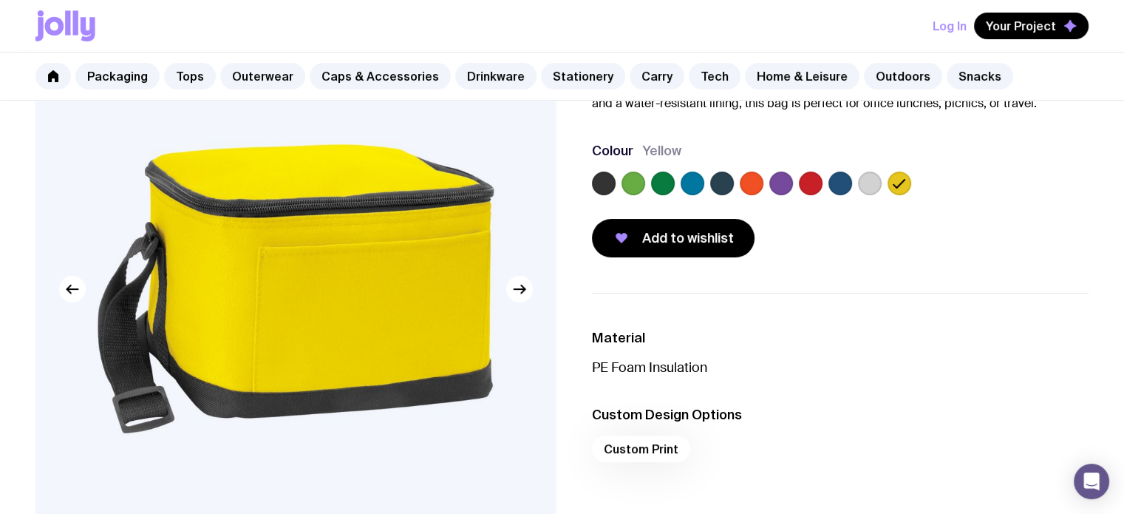
click at [811, 186] on label at bounding box center [811, 183] width 24 height 24
click at [0, 0] on input "radio" at bounding box center [0, 0] width 0 height 0
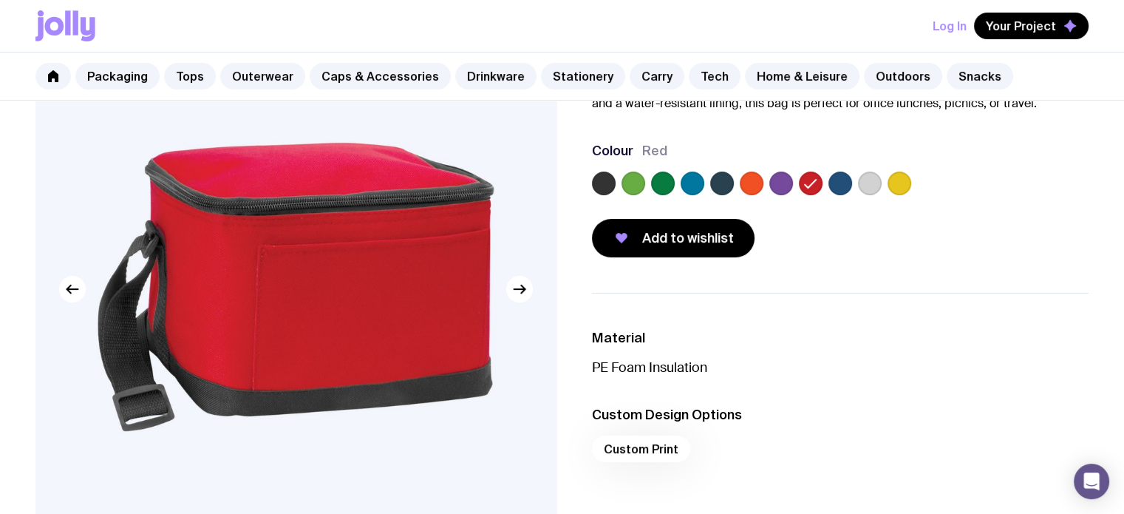
click at [755, 183] on label at bounding box center [752, 183] width 24 height 24
click at [0, 0] on input "radio" at bounding box center [0, 0] width 0 height 0
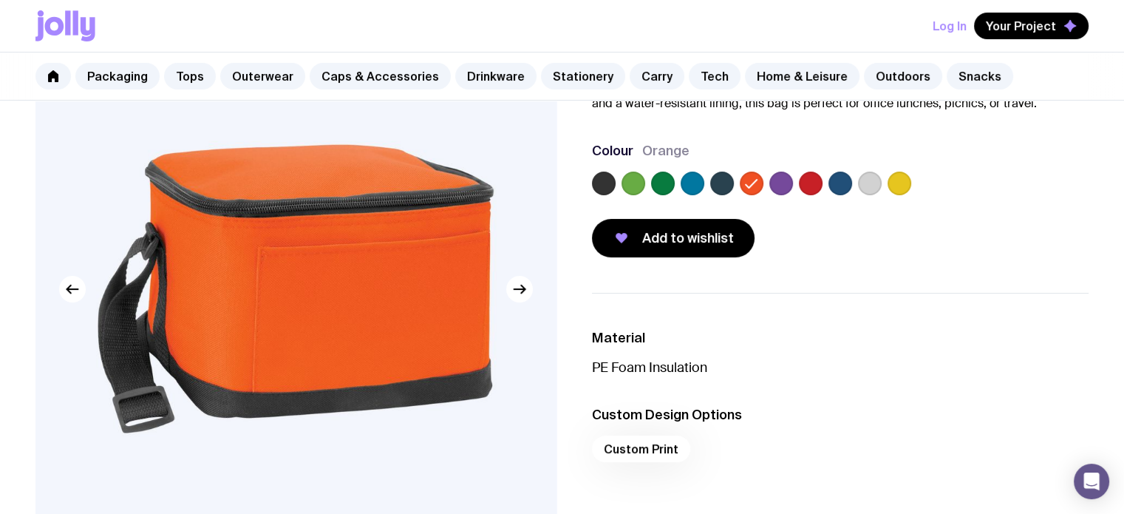
click at [607, 183] on label at bounding box center [604, 183] width 24 height 24
click at [0, 0] on input "radio" at bounding box center [0, 0] width 0 height 0
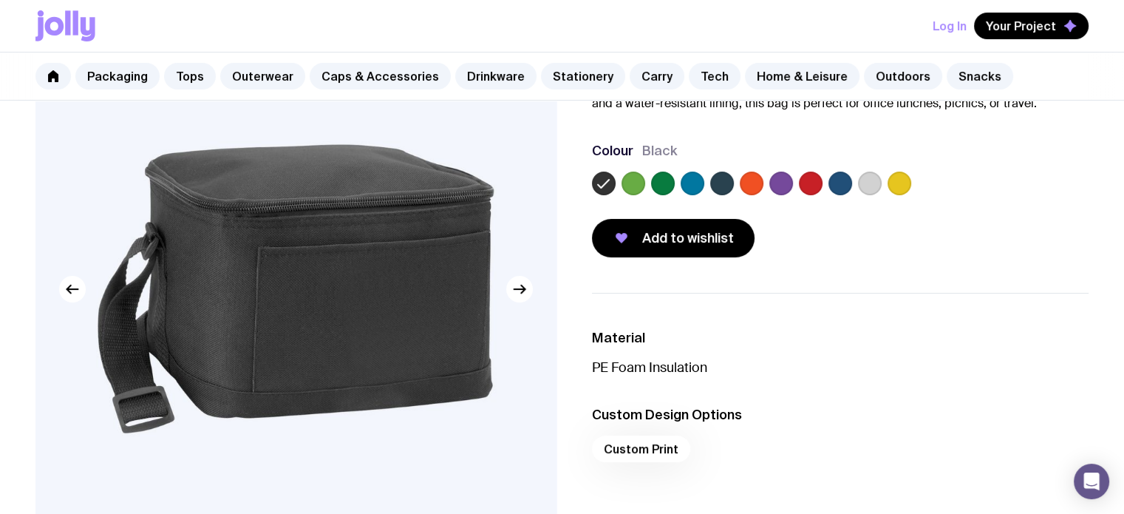
click at [643, 183] on label at bounding box center [634, 183] width 24 height 24
click at [0, 0] on input "radio" at bounding box center [0, 0] width 0 height 0
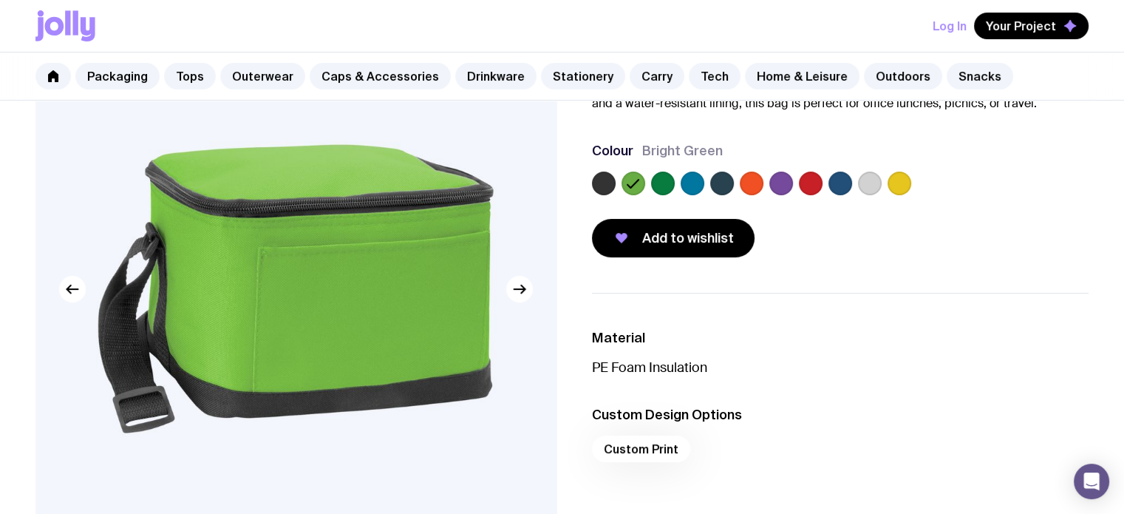
click at [664, 182] on label at bounding box center [663, 183] width 24 height 24
click at [0, 0] on input "radio" at bounding box center [0, 0] width 0 height 0
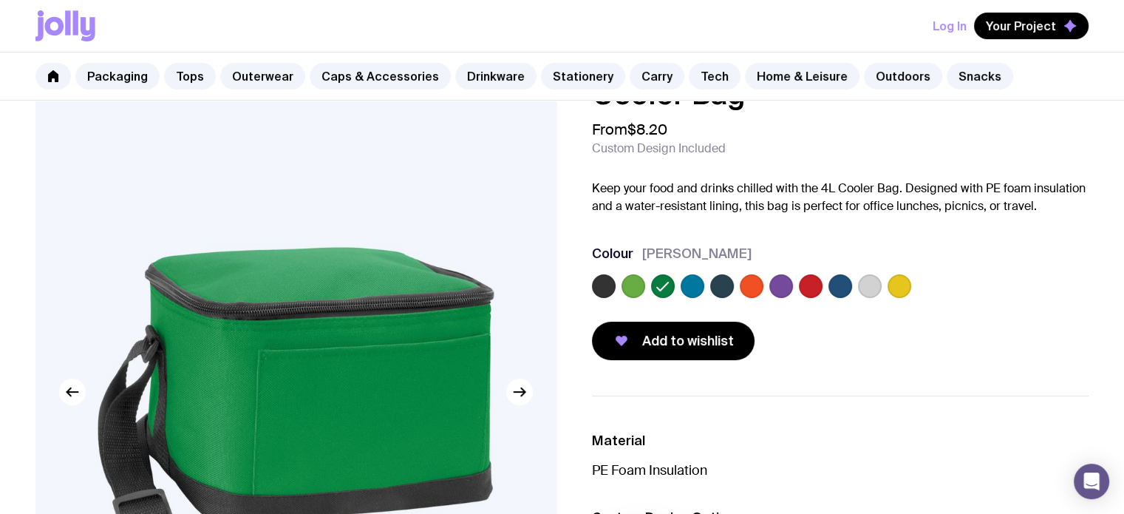
scroll to position [0, 0]
